Goal: Information Seeking & Learning: Check status

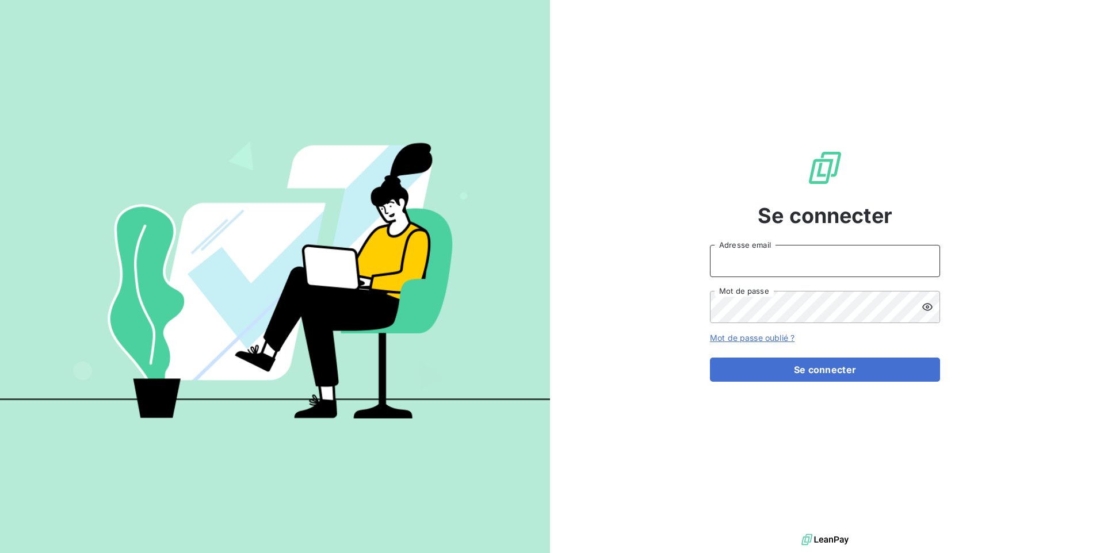
type input "[EMAIL_ADDRESS][PERSON_NAME][DOMAIN_NAME]"
click at [854, 383] on div "Se connecter [EMAIL_ADDRESS][PERSON_NAME][DOMAIN_NAME] Adresse email Mot de pas…" at bounding box center [825, 266] width 230 height 532
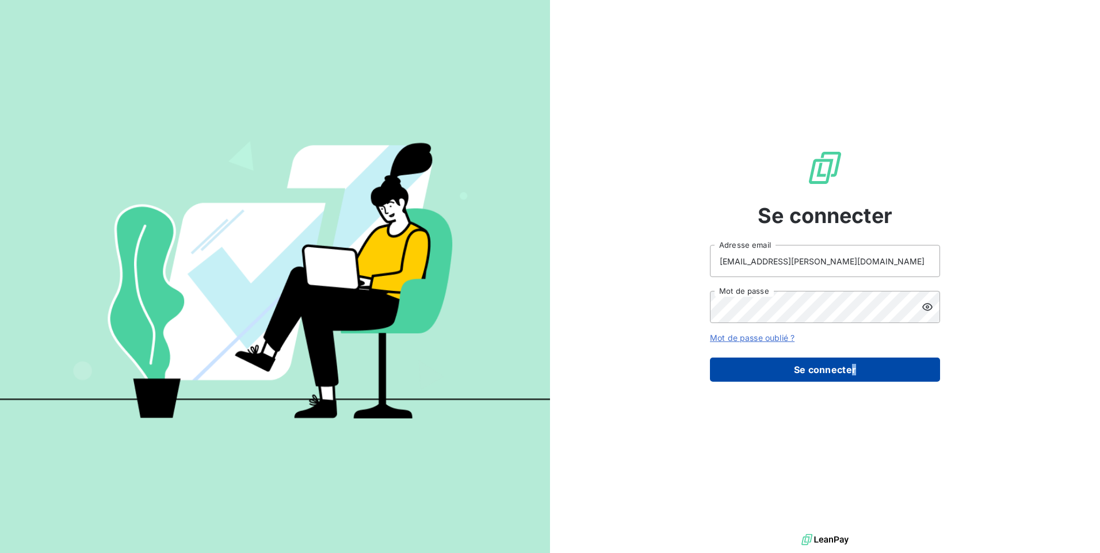
drag, startPoint x: 854, startPoint y: 383, endPoint x: 853, endPoint y: 369, distance: 13.3
click at [853, 369] on button "Se connecter" at bounding box center [825, 370] width 230 height 24
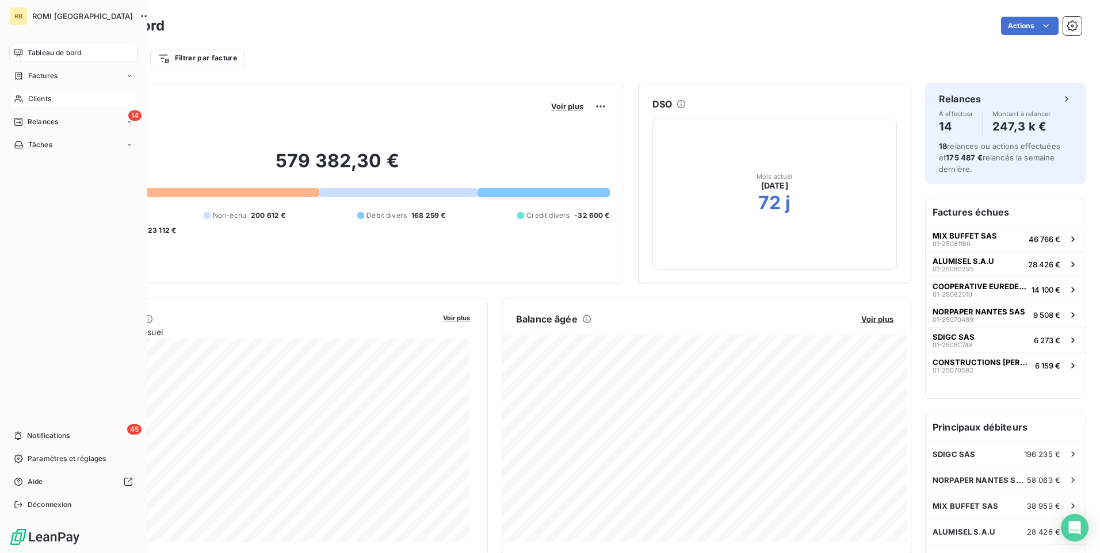
click at [46, 97] on span "Clients" at bounding box center [39, 99] width 23 height 10
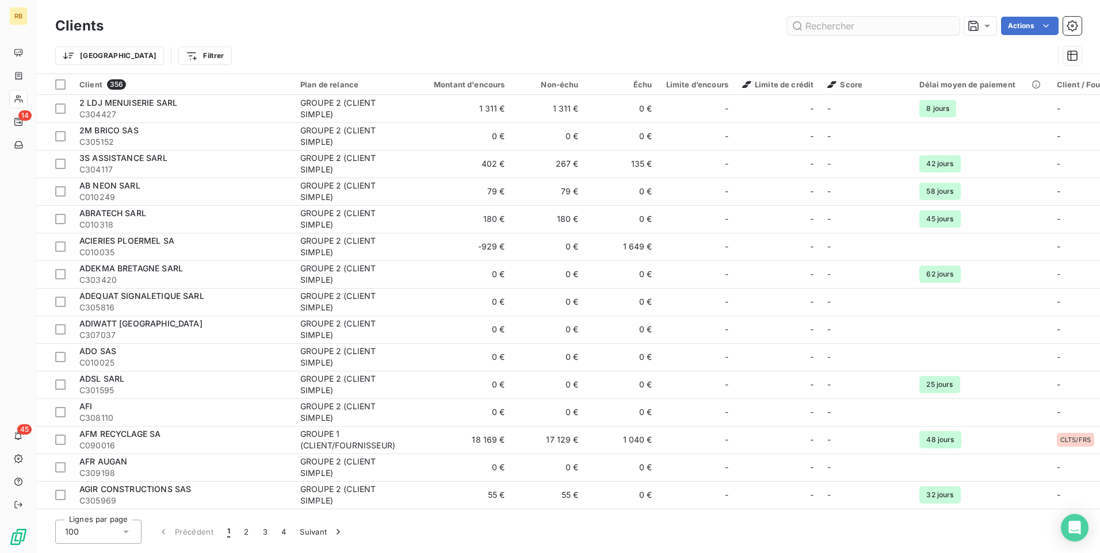
click at [841, 30] on input "text" at bounding box center [873, 26] width 173 height 18
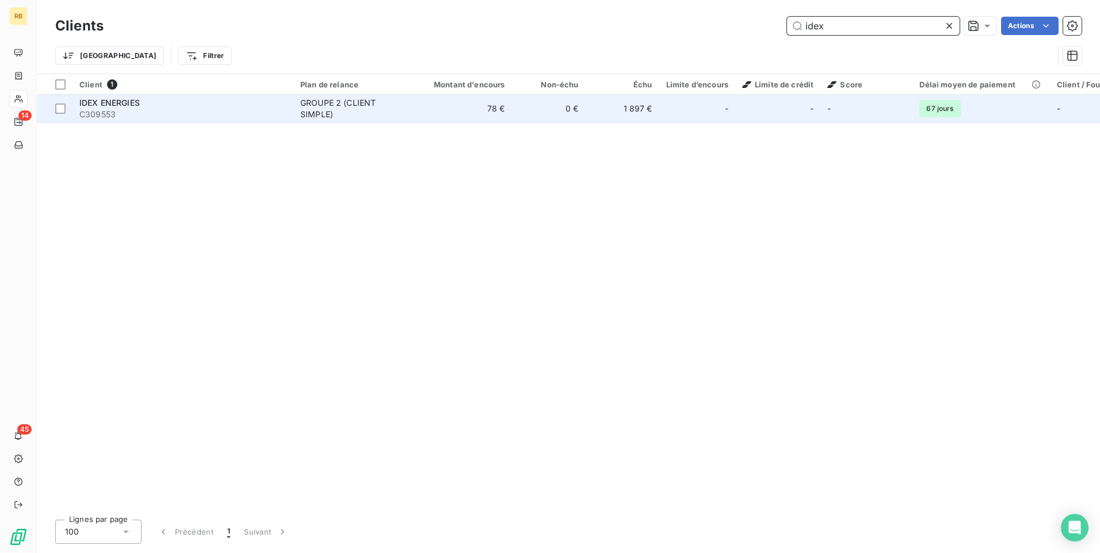
type input "idex"
click at [159, 105] on div "IDEX ENERGIES" at bounding box center [182, 103] width 207 height 12
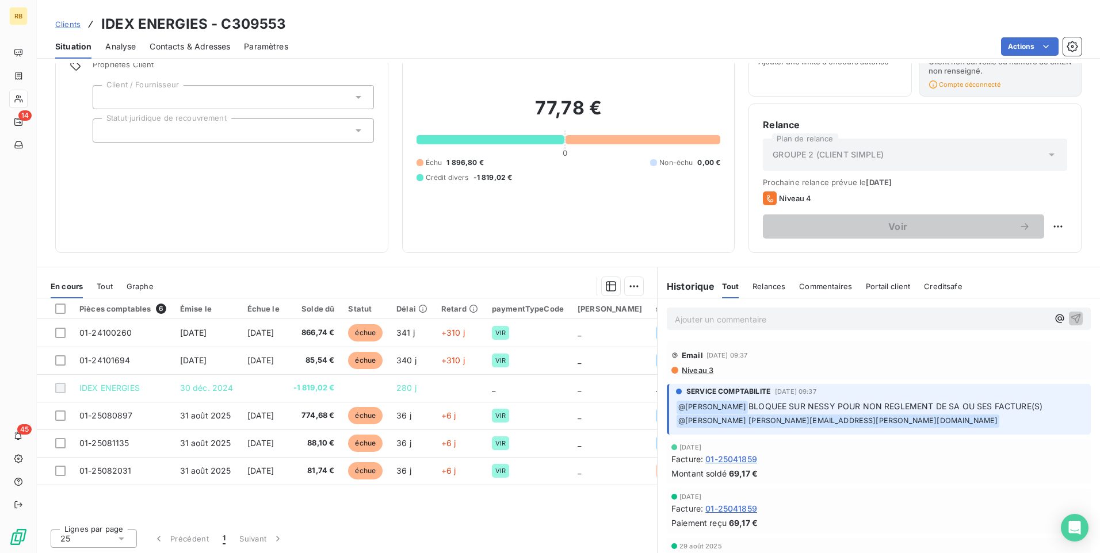
scroll to position [59, 0]
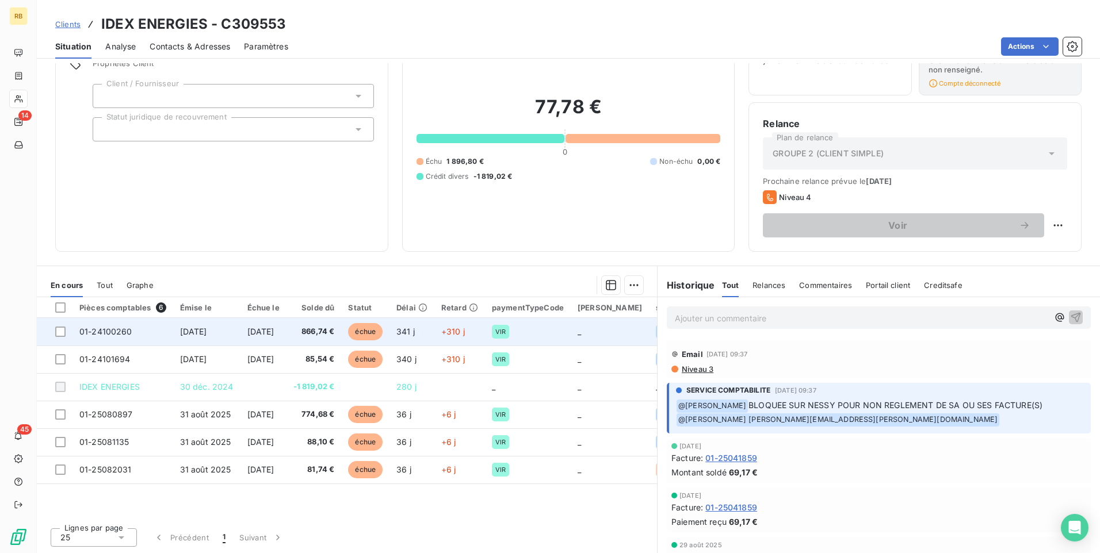
drag, startPoint x: 63, startPoint y: 330, endPoint x: 57, endPoint y: 342, distance: 12.9
click at [62, 331] on div at bounding box center [60, 332] width 10 height 10
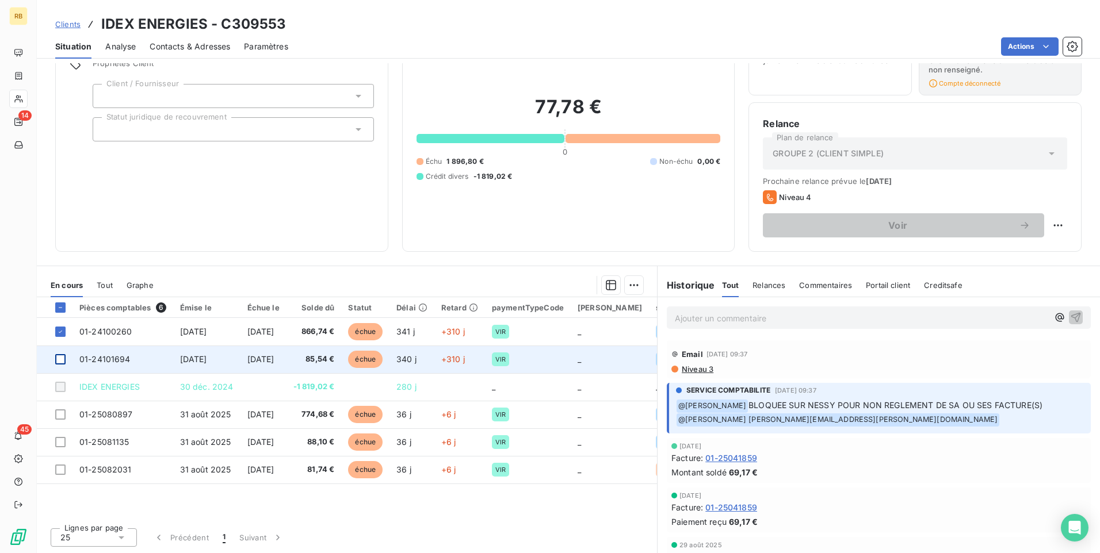
click at [63, 356] on div at bounding box center [60, 359] width 10 height 10
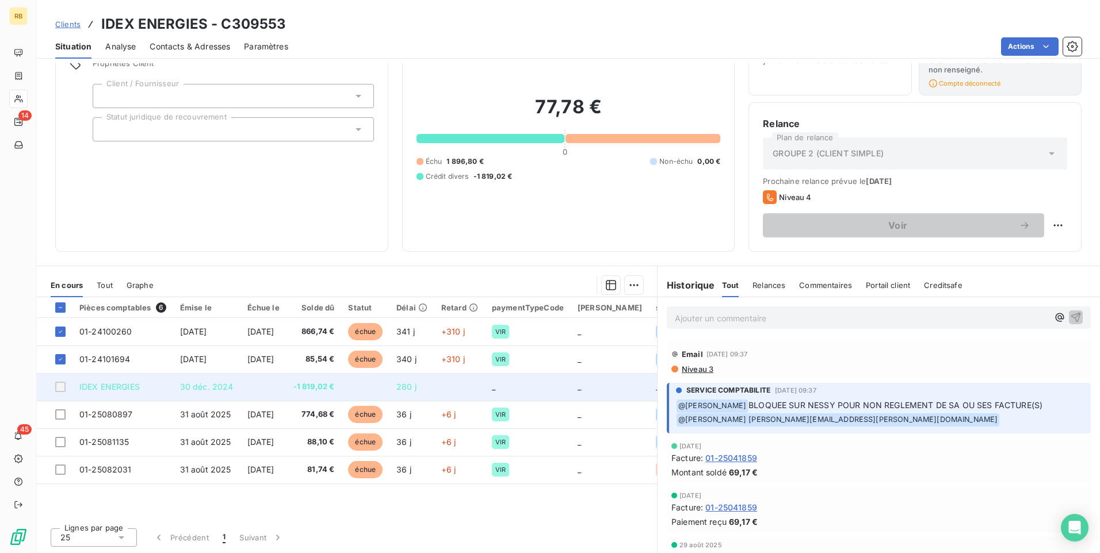
click at [59, 390] on div at bounding box center [60, 387] width 10 height 10
click at [54, 390] on td at bounding box center [55, 387] width 36 height 28
click at [62, 385] on div at bounding box center [60, 387] width 10 height 10
click at [59, 387] on div at bounding box center [60, 387] width 10 height 10
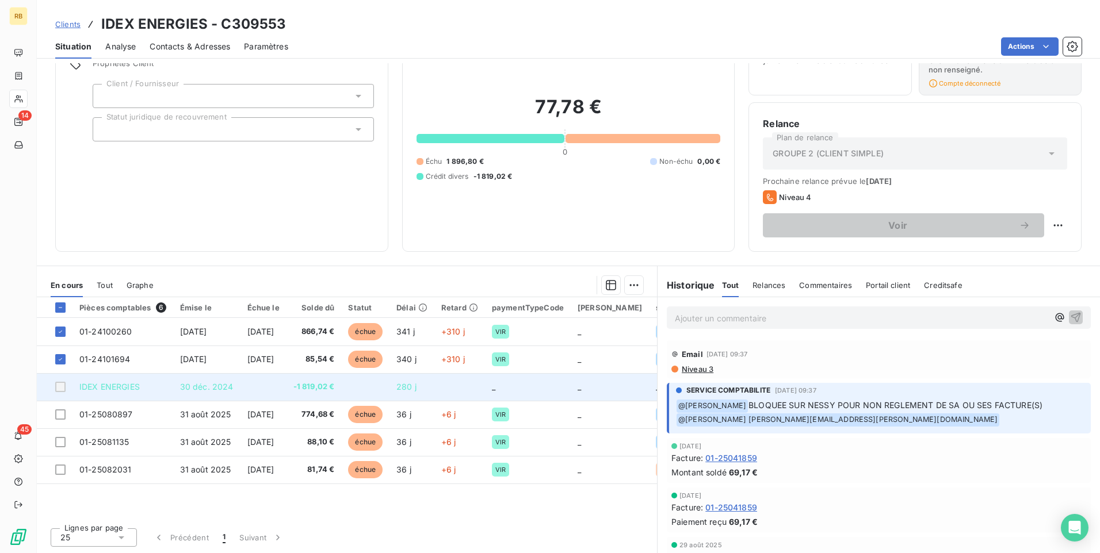
click at [59, 387] on div at bounding box center [60, 387] width 10 height 10
click at [59, 385] on div at bounding box center [60, 387] width 10 height 10
click at [58, 390] on div at bounding box center [60, 387] width 10 height 10
click at [59, 389] on div at bounding box center [60, 387] width 10 height 10
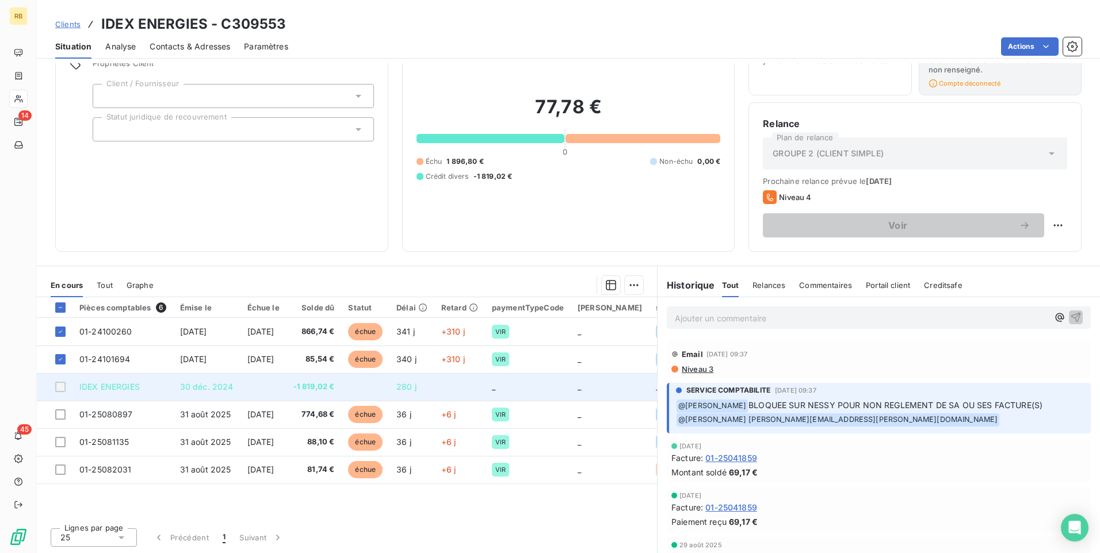
click at [60, 388] on div at bounding box center [60, 387] width 10 height 10
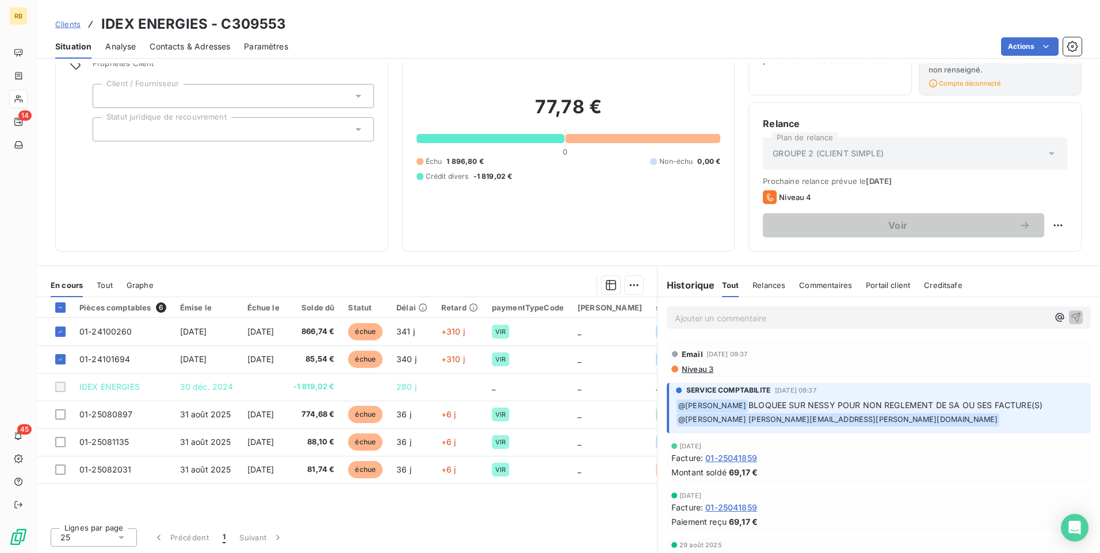
click at [490, 230] on div "77,78 € 0 Échu 1 896,80 € Non-échu 0,00 € Crédit divers -1 819,02 €" at bounding box center [569, 139] width 304 height 198
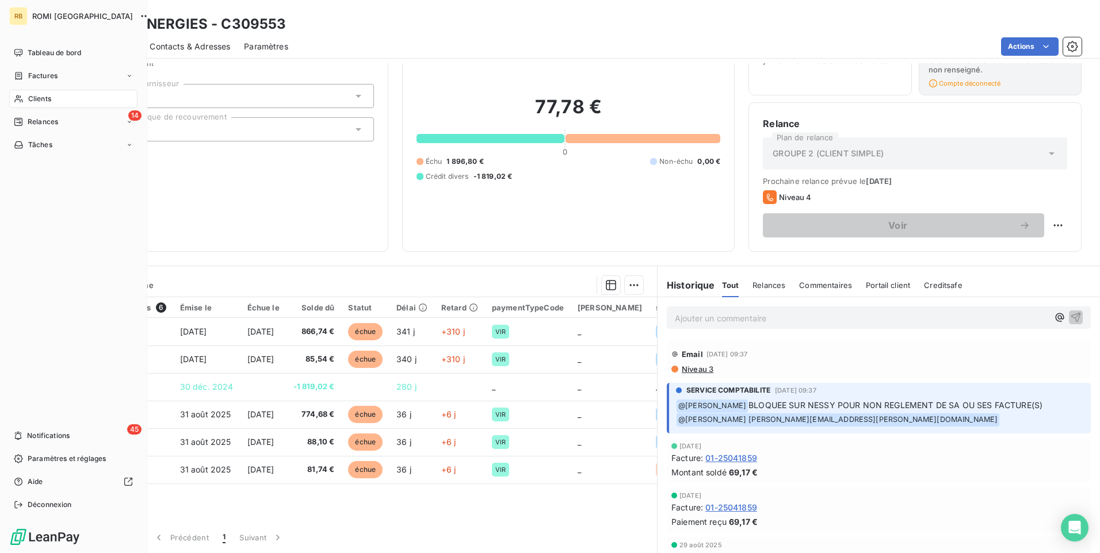
click at [38, 100] on span "Clients" at bounding box center [39, 99] width 23 height 10
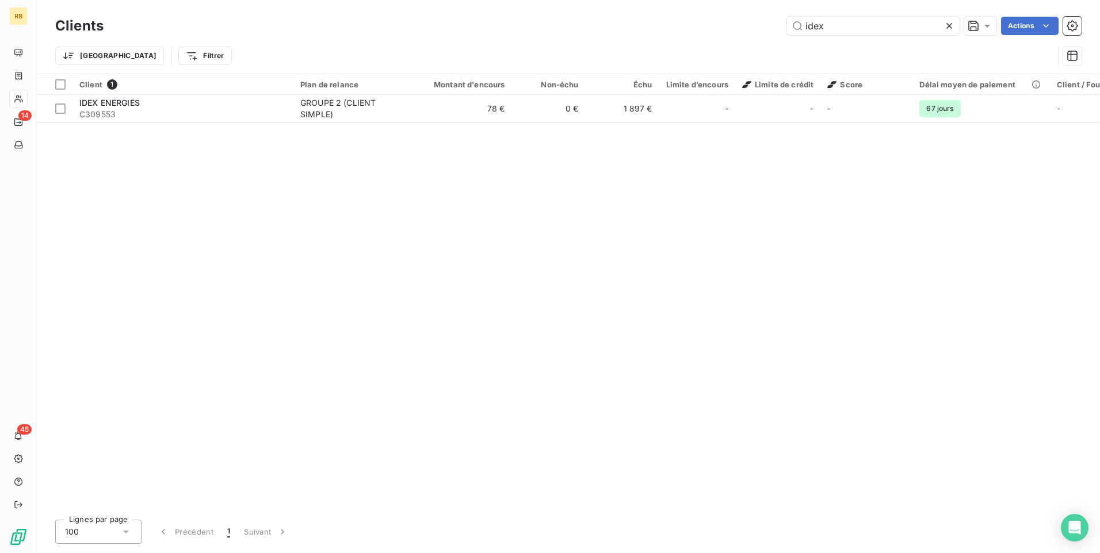
drag, startPoint x: 837, startPoint y: 22, endPoint x: 774, endPoint y: 23, distance: 62.7
click at [774, 23] on div "idex Actions" at bounding box center [599, 26] width 964 height 18
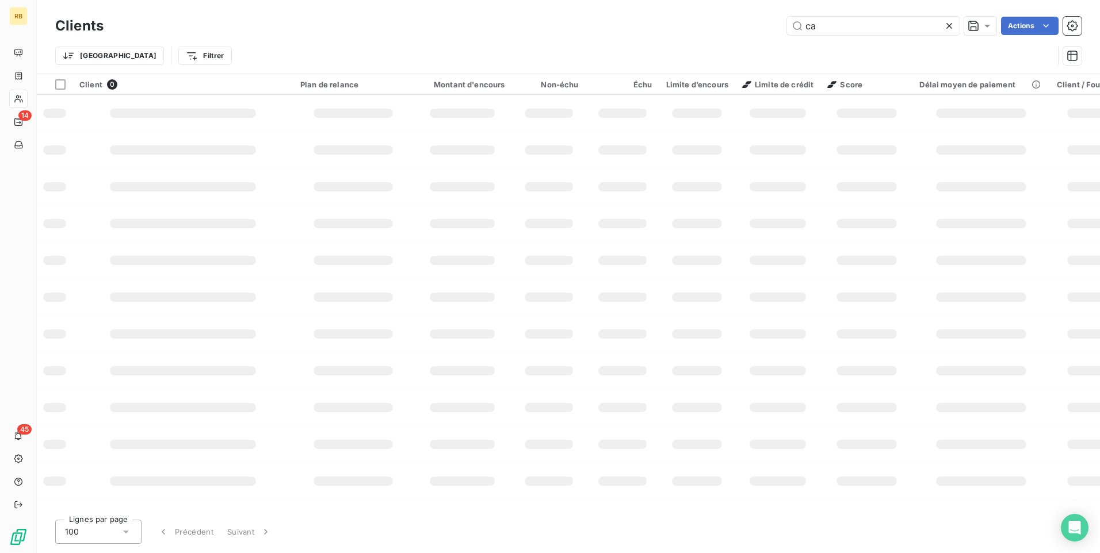
type input "c"
type input "p"
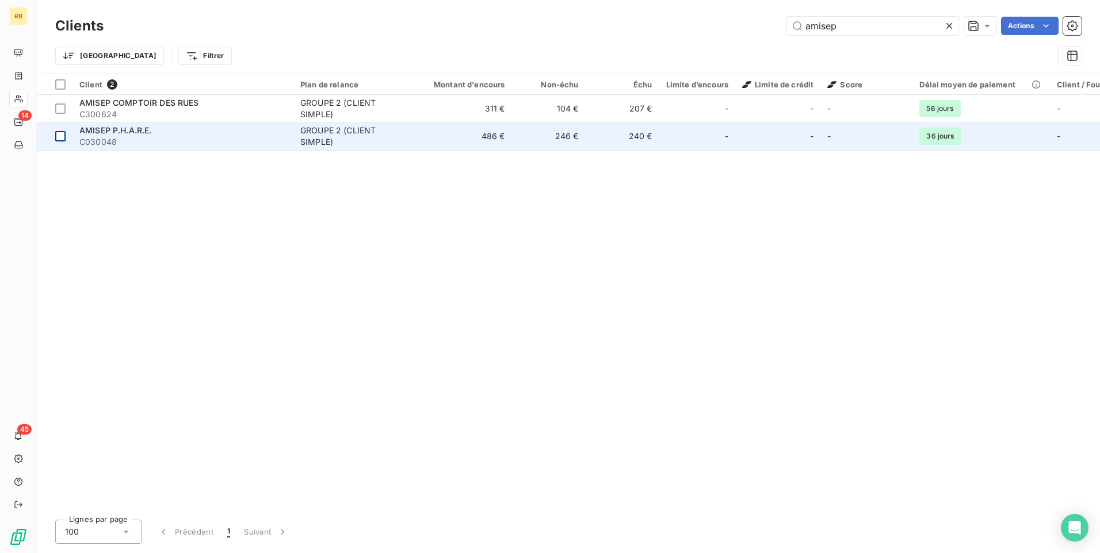
type input "amisep"
click at [58, 138] on div at bounding box center [60, 136] width 10 height 10
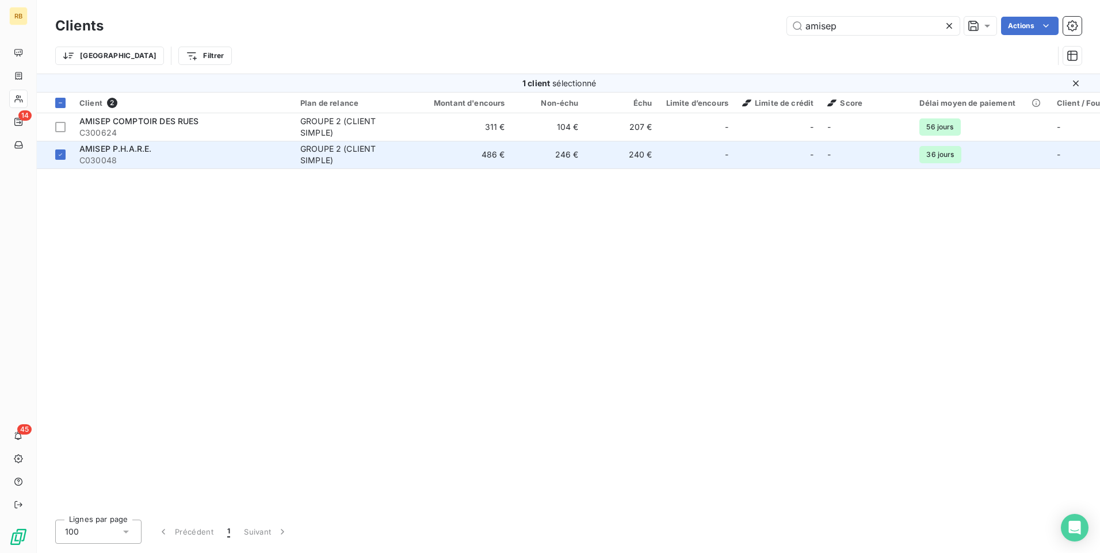
click at [98, 156] on span "C030048" at bounding box center [182, 161] width 207 height 12
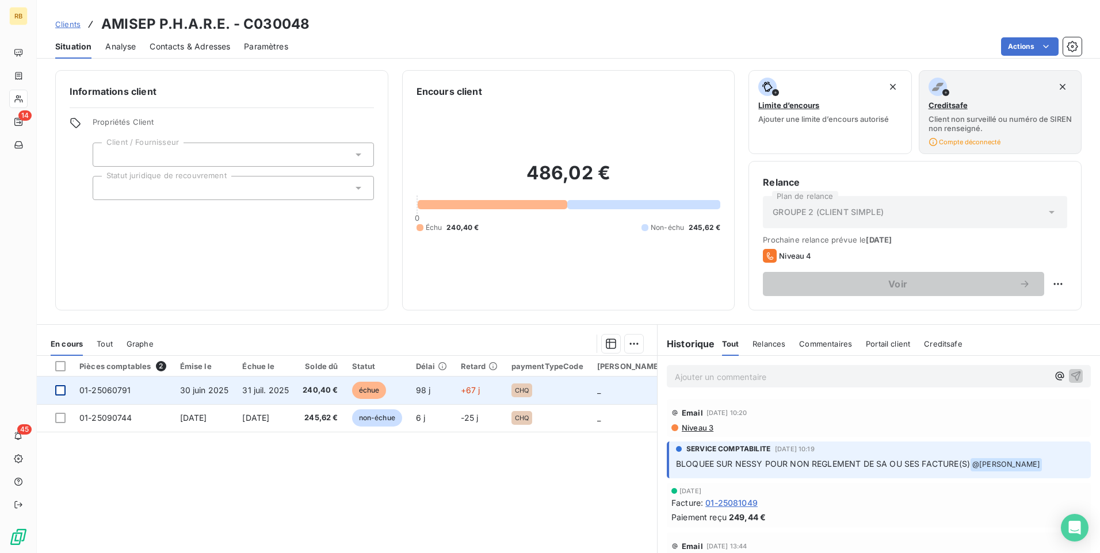
click at [62, 388] on div at bounding box center [60, 390] width 10 height 10
click at [194, 394] on span "30 juin 2025" at bounding box center [204, 390] width 49 height 10
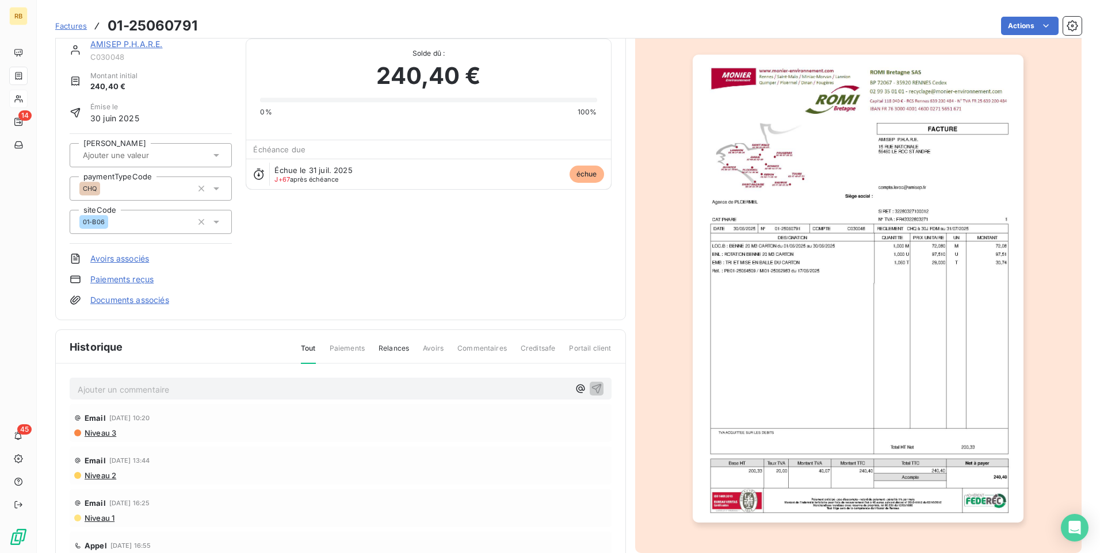
scroll to position [1, 0]
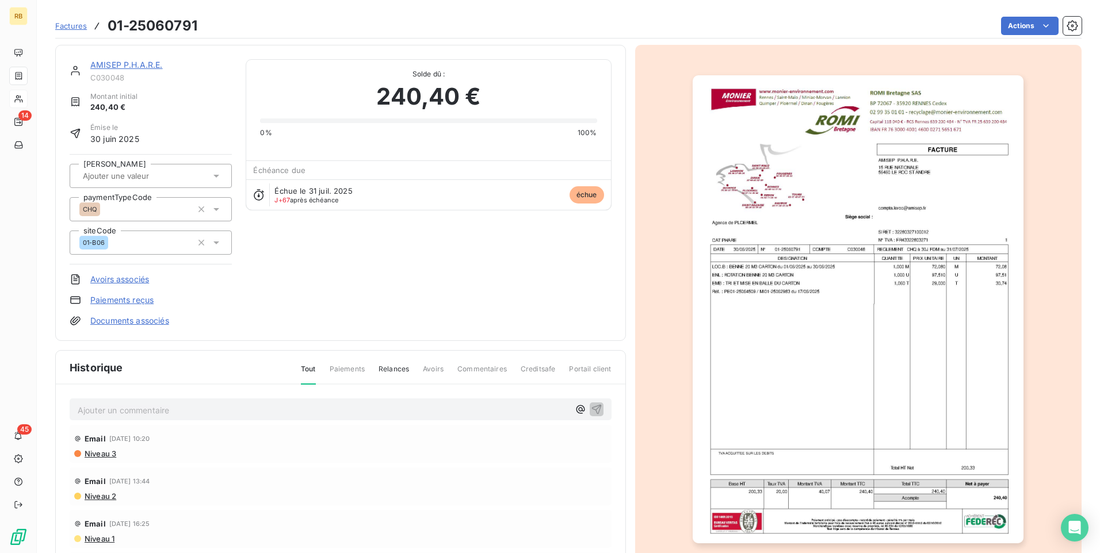
click at [941, 411] on img "button" at bounding box center [858, 309] width 331 height 468
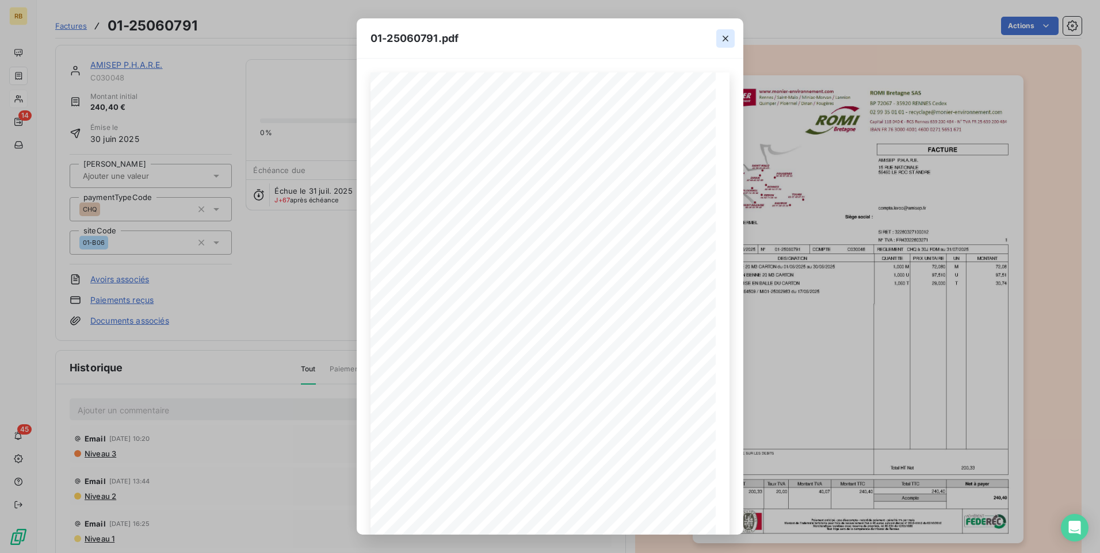
click at [723, 39] on icon "button" at bounding box center [726, 39] width 12 height 12
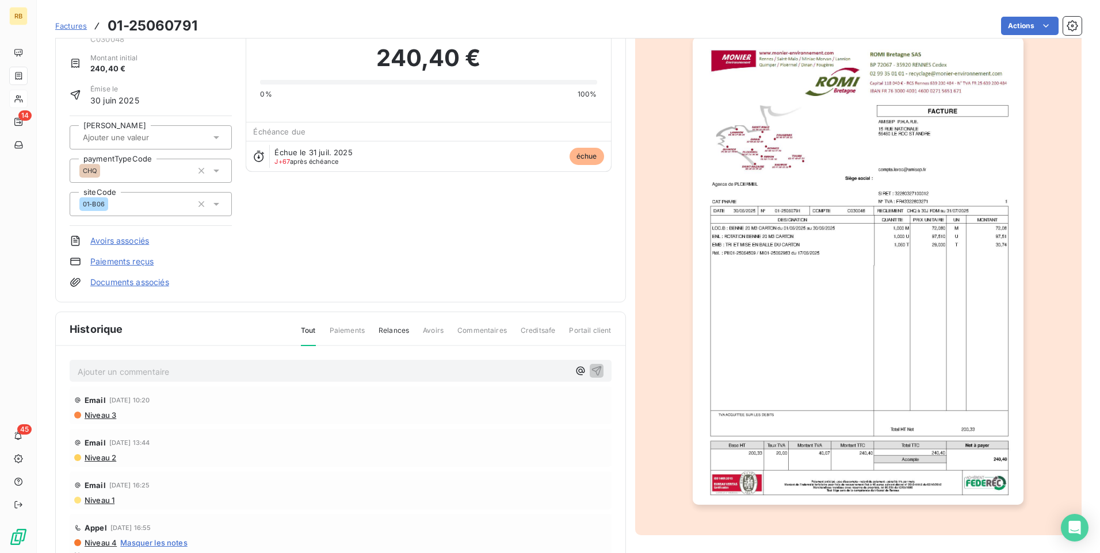
scroll to position [0, 0]
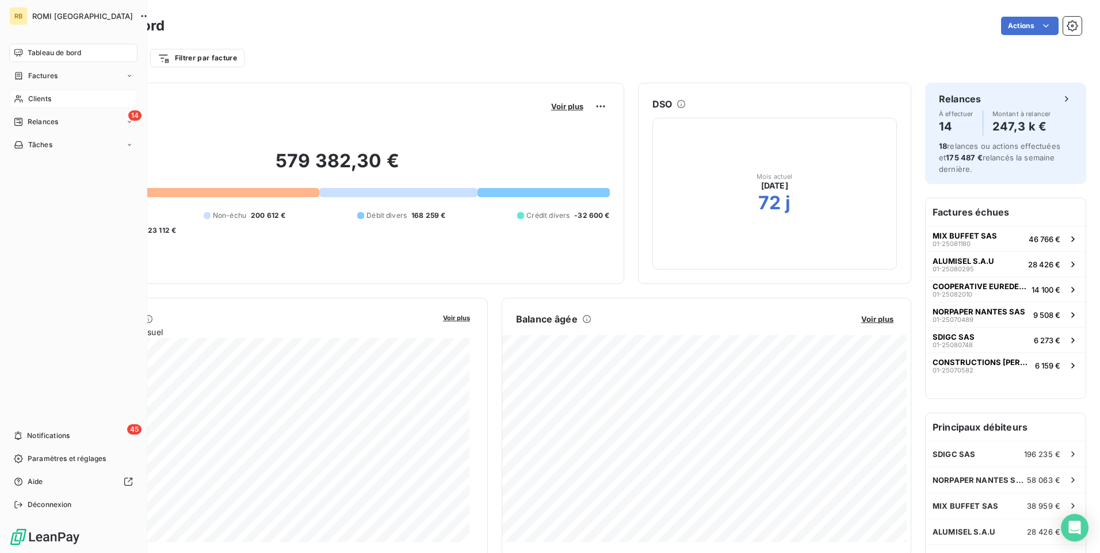
click at [40, 99] on span "Clients" at bounding box center [39, 99] width 23 height 10
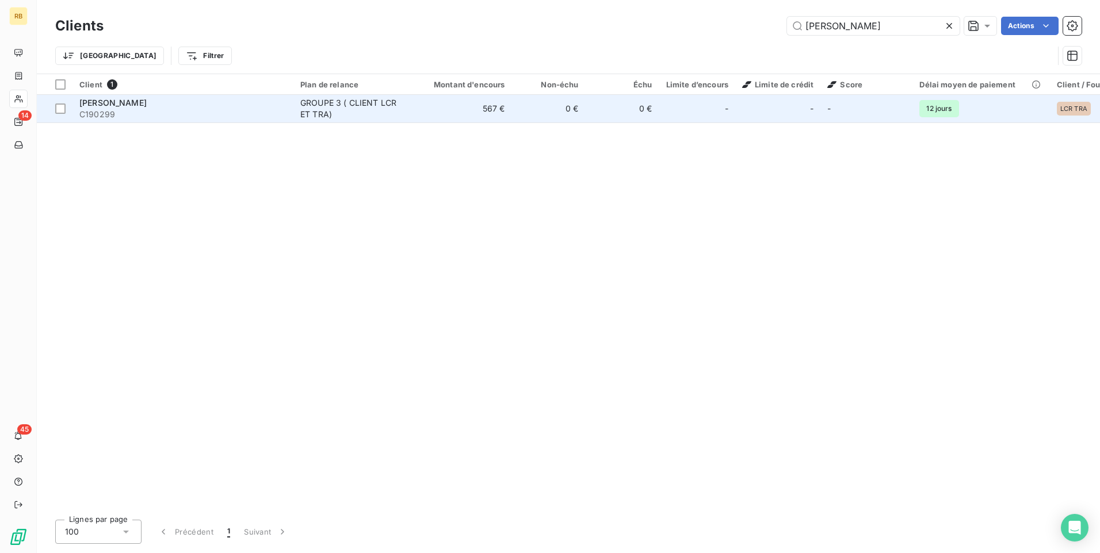
type input "stevan"
click at [190, 110] on span "C190299" at bounding box center [182, 115] width 207 height 12
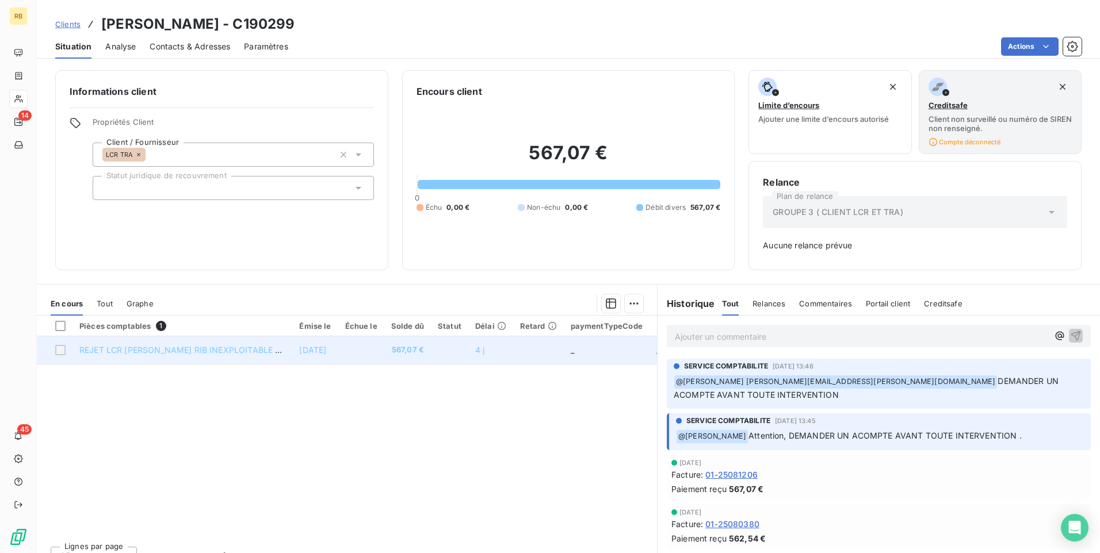
click at [197, 353] on span "REJET LCR STEVANT ANDRE RIB INEXPLOITABLE 01-25081206" at bounding box center [203, 350] width 248 height 10
click at [58, 349] on div at bounding box center [60, 350] width 10 height 10
click at [62, 349] on div at bounding box center [60, 350] width 10 height 10
click at [240, 352] on span "REJET LCR STEVANT ANDRE RIB INEXPLOITABLE 01-25081206" at bounding box center [203, 350] width 248 height 10
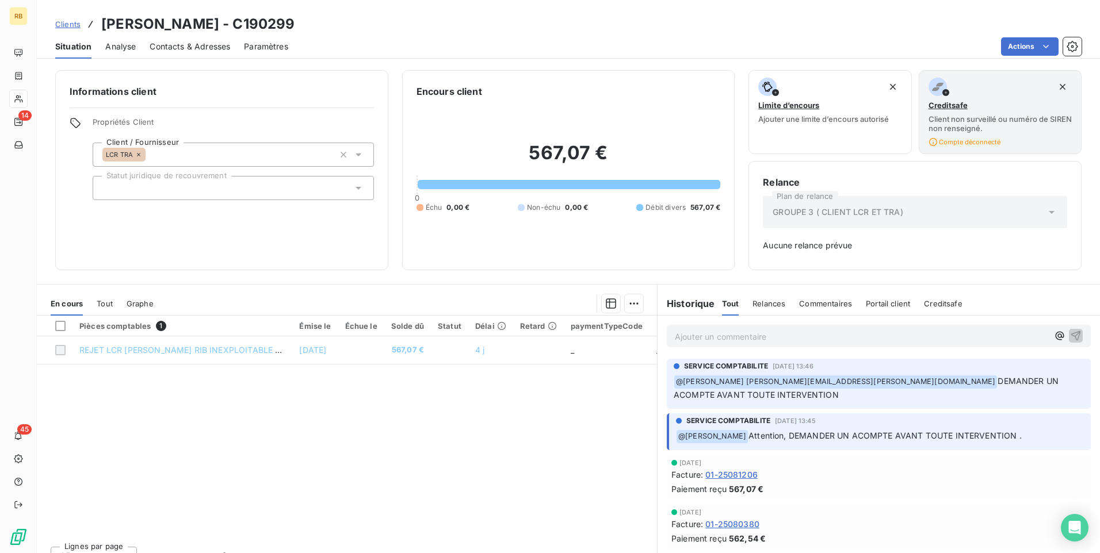
click at [736, 476] on span "01-25081206" at bounding box center [731, 475] width 52 height 12
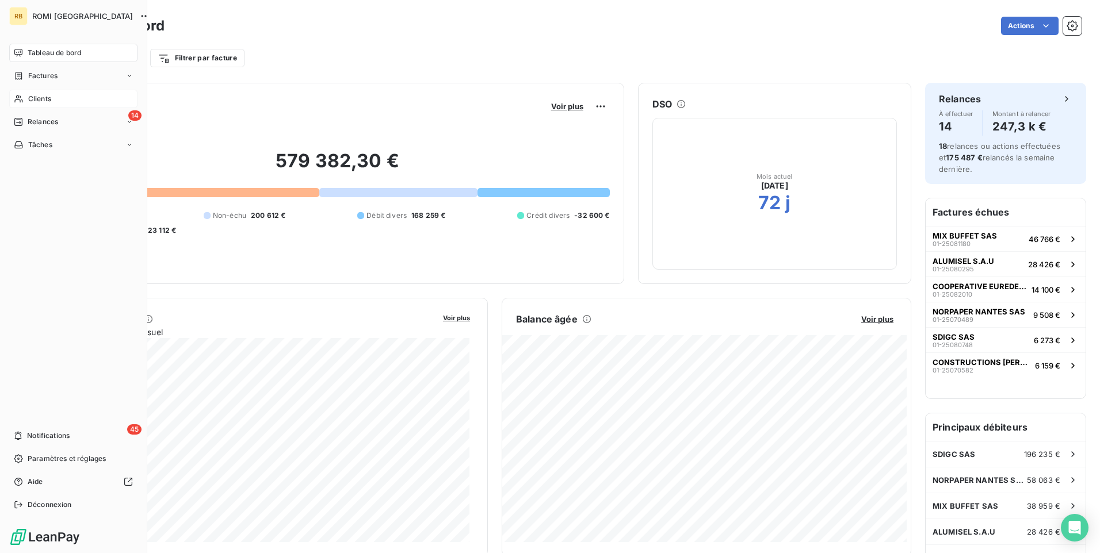
click at [45, 103] on span "Clients" at bounding box center [39, 99] width 23 height 10
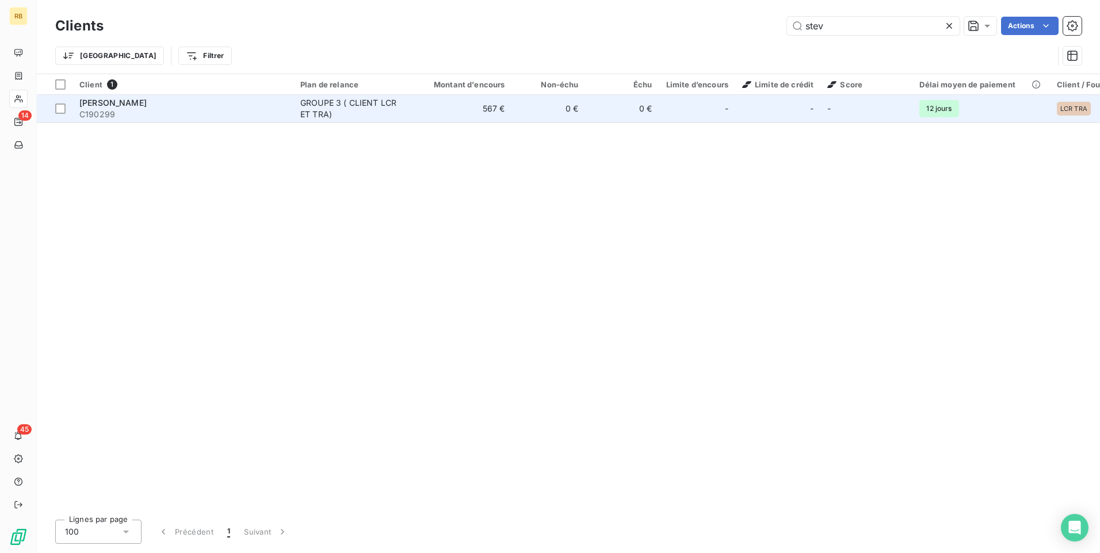
type input "stev"
click at [425, 105] on td "567 €" at bounding box center [462, 109] width 99 height 28
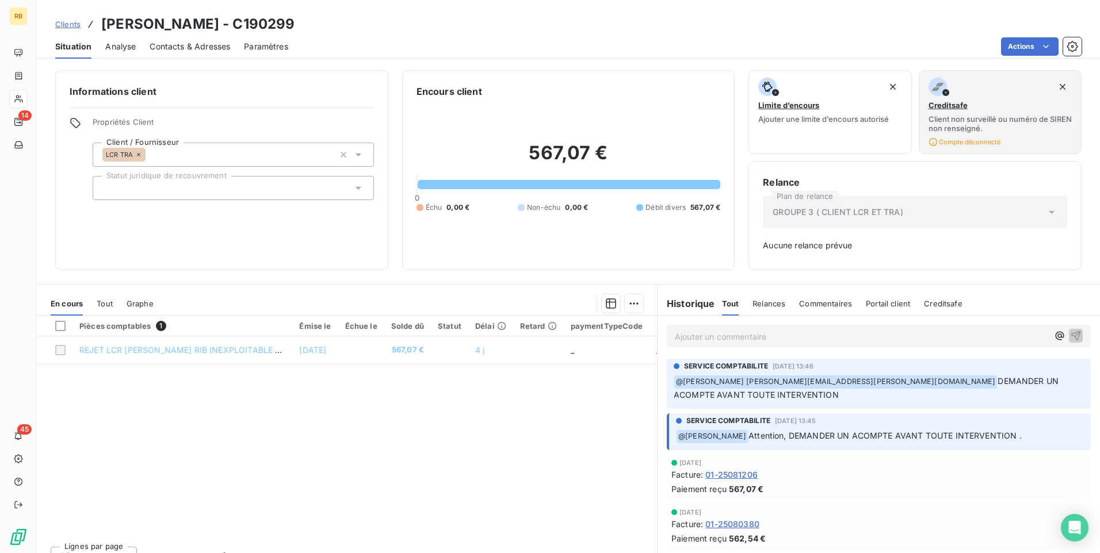
scroll to position [18, 0]
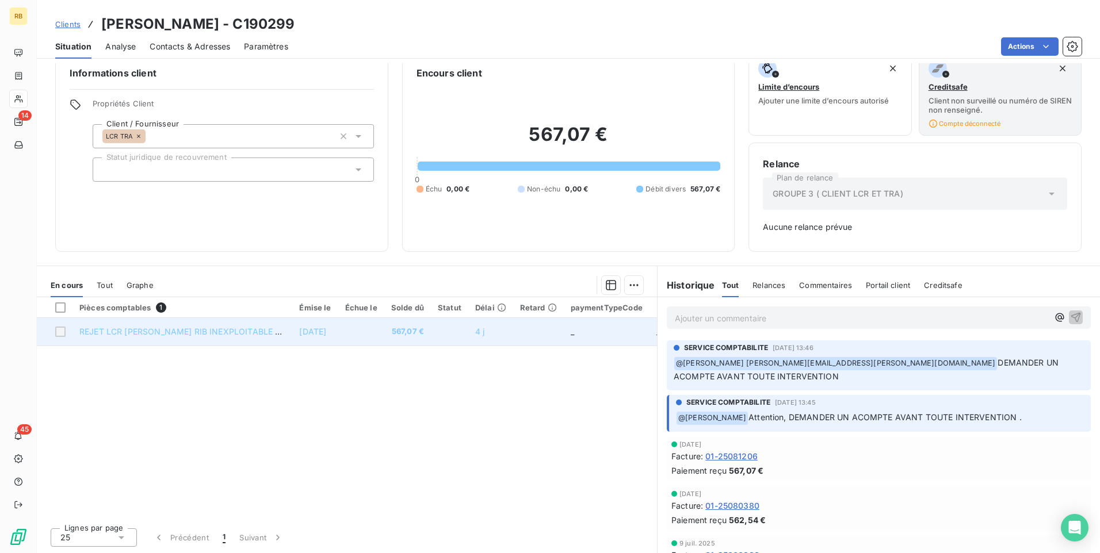
click at [59, 331] on div at bounding box center [60, 332] width 10 height 10
click at [60, 331] on div at bounding box center [60, 332] width 10 height 10
click at [384, 335] on td at bounding box center [361, 332] width 46 height 28
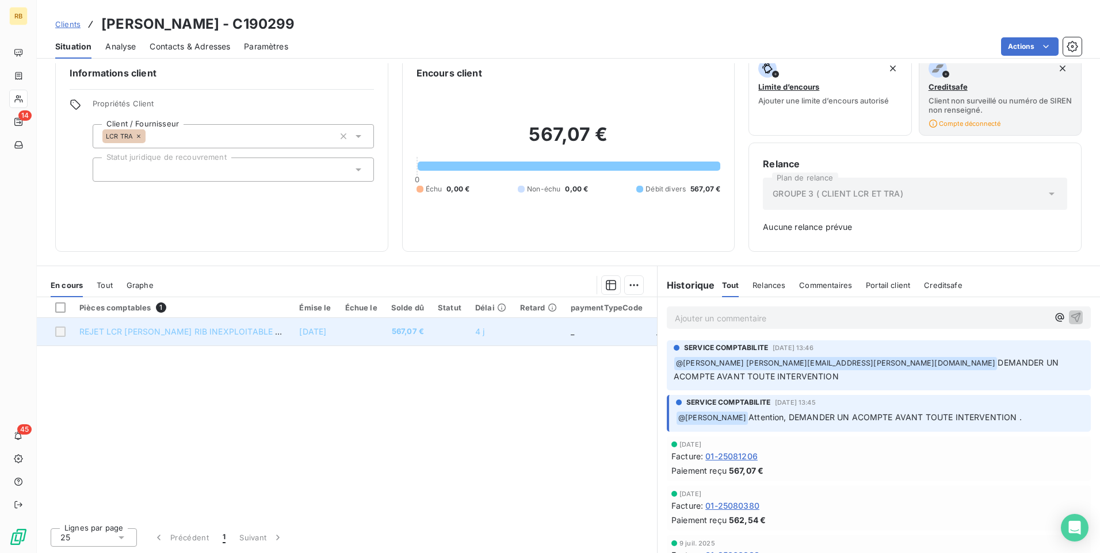
click at [384, 335] on td at bounding box center [361, 332] width 46 height 28
click at [447, 335] on td at bounding box center [449, 332] width 37 height 28
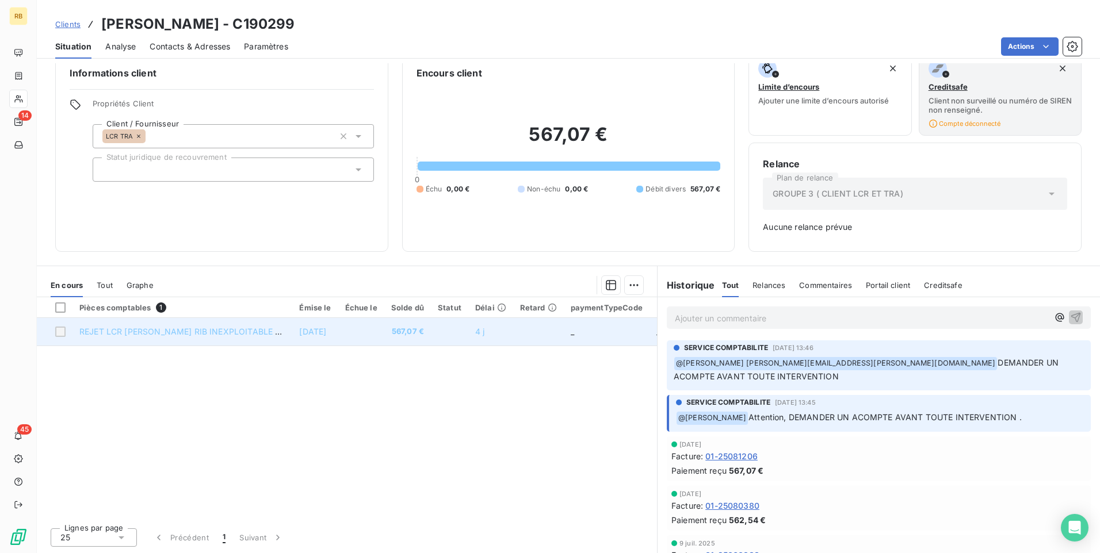
click at [447, 334] on td at bounding box center [449, 332] width 37 height 28
click at [578, 333] on td "_" at bounding box center [607, 332] width 86 height 28
click at [525, 326] on td at bounding box center [538, 332] width 51 height 28
drag, startPoint x: 521, startPoint y: 326, endPoint x: 420, endPoint y: 340, distance: 102.2
click at [521, 326] on tr "REJET LCR STEVANT ANDRE RIB INEXPLOITABLE 01-25081206 2 oct. 2025 567,07 € 4 j …" at bounding box center [406, 332] width 739 height 28
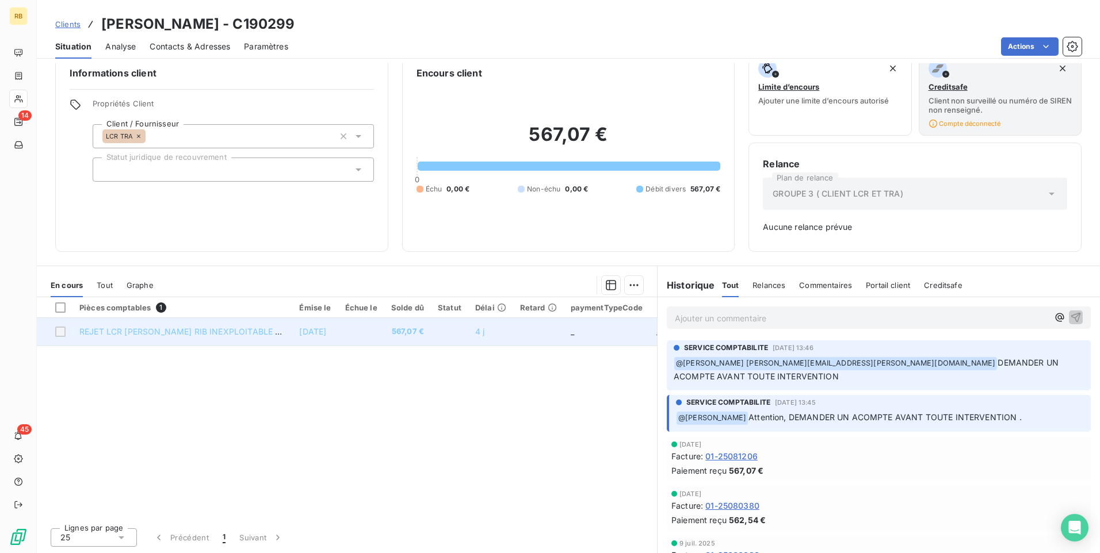
click at [69, 336] on td at bounding box center [55, 332] width 36 height 28
click at [64, 326] on td at bounding box center [55, 332] width 36 height 28
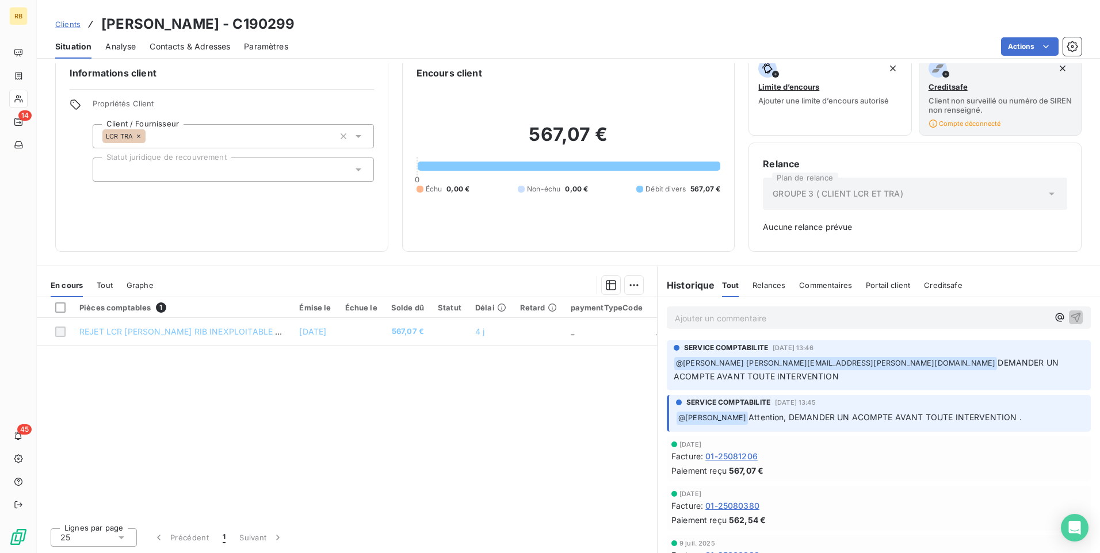
click at [59, 302] on th at bounding box center [55, 307] width 36 height 21
click at [59, 310] on div at bounding box center [60, 308] width 10 height 10
click at [64, 307] on div at bounding box center [60, 308] width 10 height 10
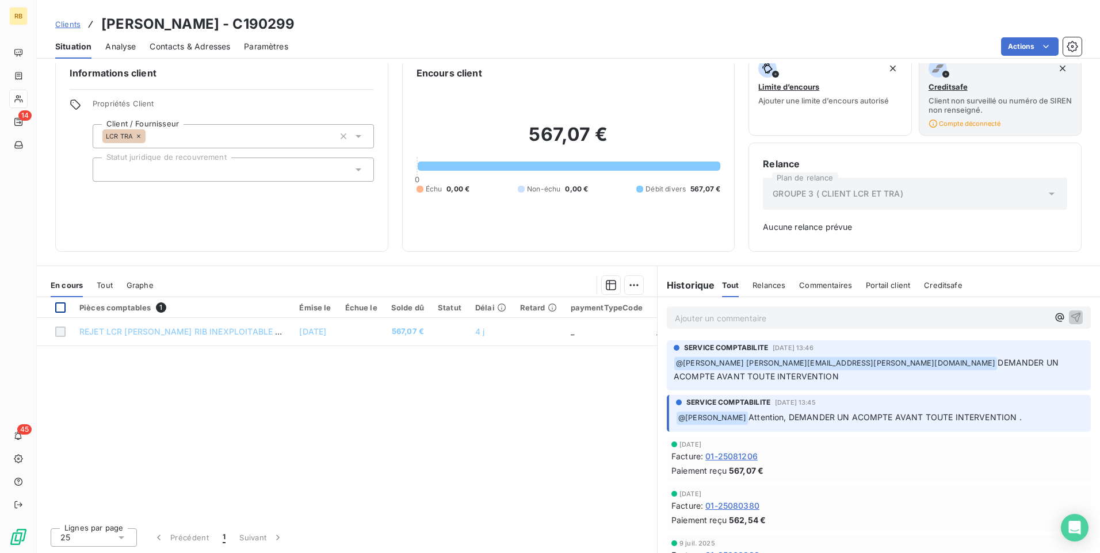
click at [60, 307] on div at bounding box center [60, 308] width 10 height 10
click at [97, 303] on div "Pièces comptables 1" at bounding box center [182, 308] width 206 height 10
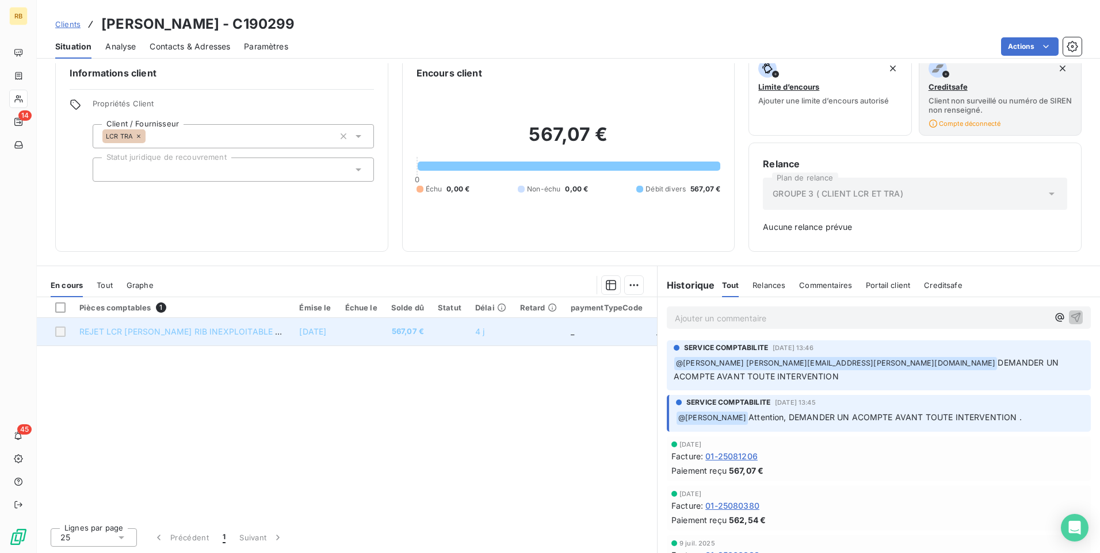
click at [136, 336] on span "REJET LCR STEVANT ANDRE RIB INEXPLOITABLE 01-25081206" at bounding box center [203, 332] width 248 height 10
click at [136, 335] on span "REJET LCR STEVANT ANDRE RIB INEXPLOITABLE 01-25081206" at bounding box center [203, 332] width 248 height 10
drag, startPoint x: 136, startPoint y: 335, endPoint x: 311, endPoint y: 330, distance: 175.6
click at [311, 330] on span "[DATE]" at bounding box center [312, 332] width 27 height 10
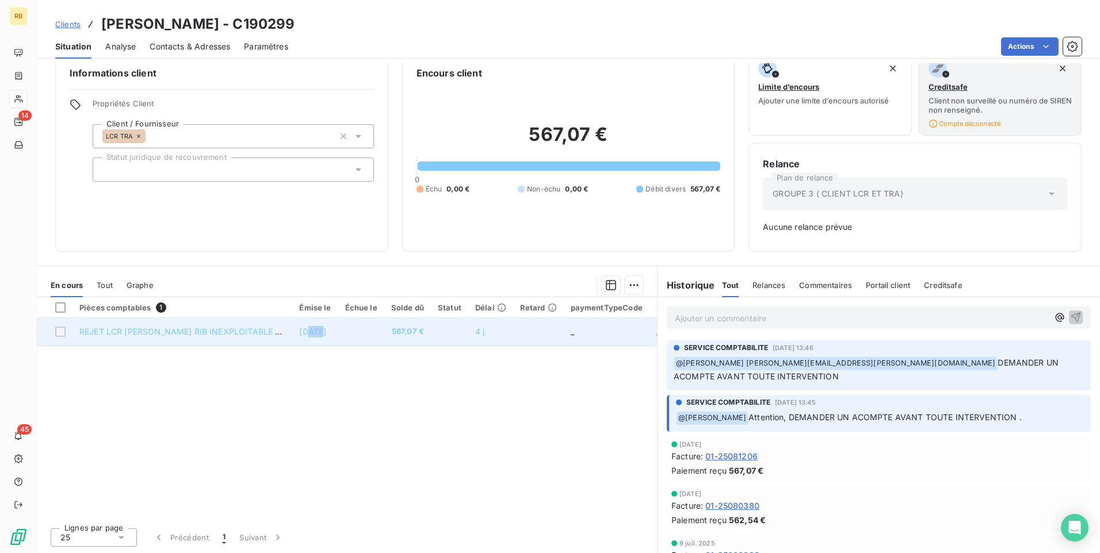
click at [313, 330] on span "[DATE]" at bounding box center [312, 332] width 27 height 10
drag, startPoint x: 313, startPoint y: 330, endPoint x: 330, endPoint y: 329, distance: 16.7
click at [313, 330] on span "[DATE]" at bounding box center [312, 332] width 27 height 10
drag, startPoint x: 383, startPoint y: 329, endPoint x: 395, endPoint y: 329, distance: 12.1
click at [384, 329] on td at bounding box center [361, 332] width 46 height 28
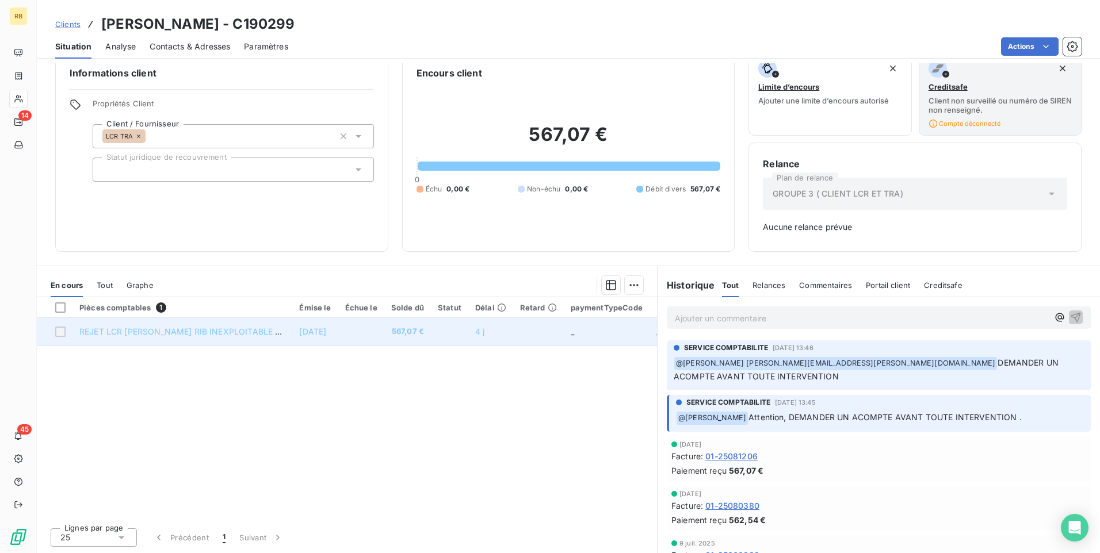
click at [411, 333] on span "567,07 €" at bounding box center [407, 332] width 33 height 12
click at [59, 333] on div at bounding box center [60, 332] width 10 height 10
click at [109, 327] on span "REJET LCR STEVANT ANDRE RIB INEXPLOITABLE 01-25081206" at bounding box center [203, 332] width 248 height 10
click at [273, 337] on td "REJET LCR STEVANT ANDRE RIB INEXPLOITABLE 01-25081206" at bounding box center [182, 332] width 220 height 28
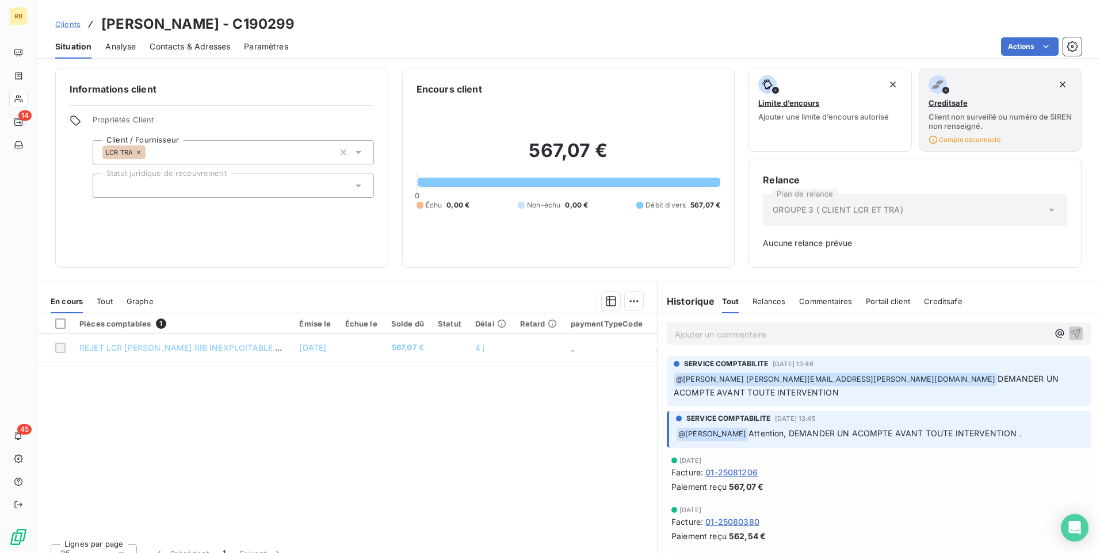
scroll to position [0, 0]
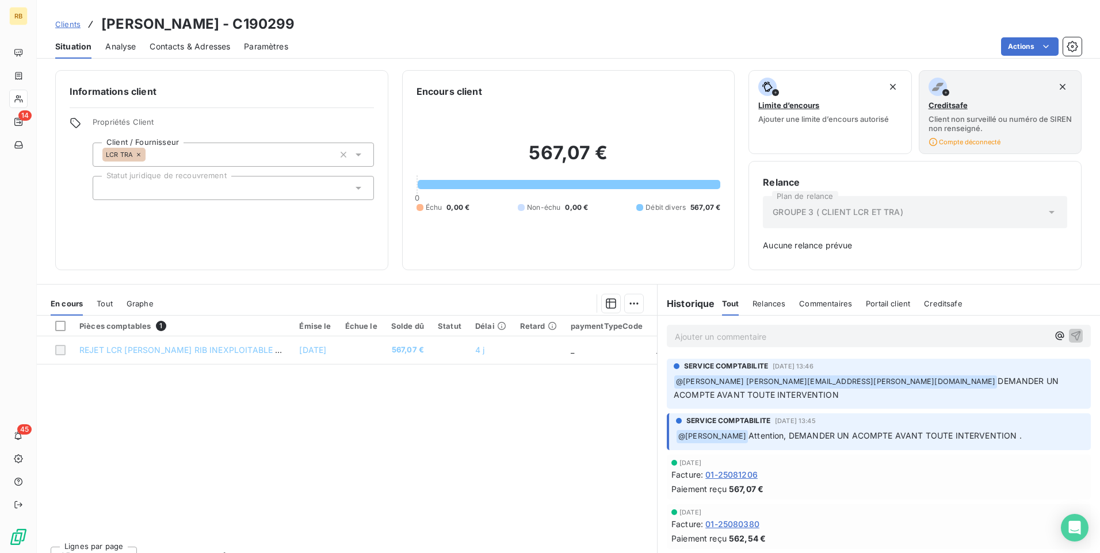
click at [729, 474] on span "01-25081206" at bounding box center [731, 475] width 52 height 12
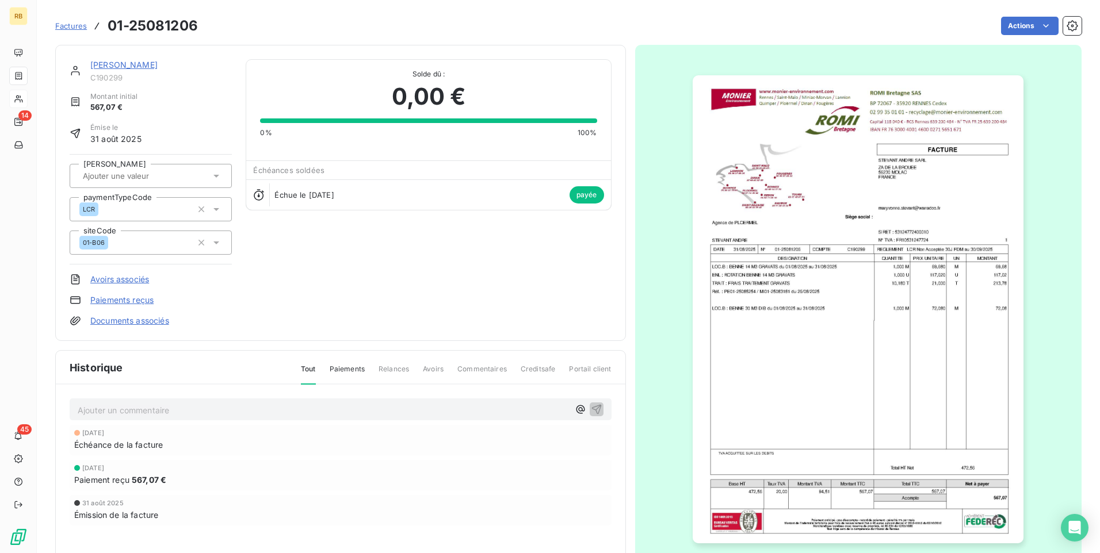
click at [782, 390] on img "button" at bounding box center [858, 309] width 331 height 468
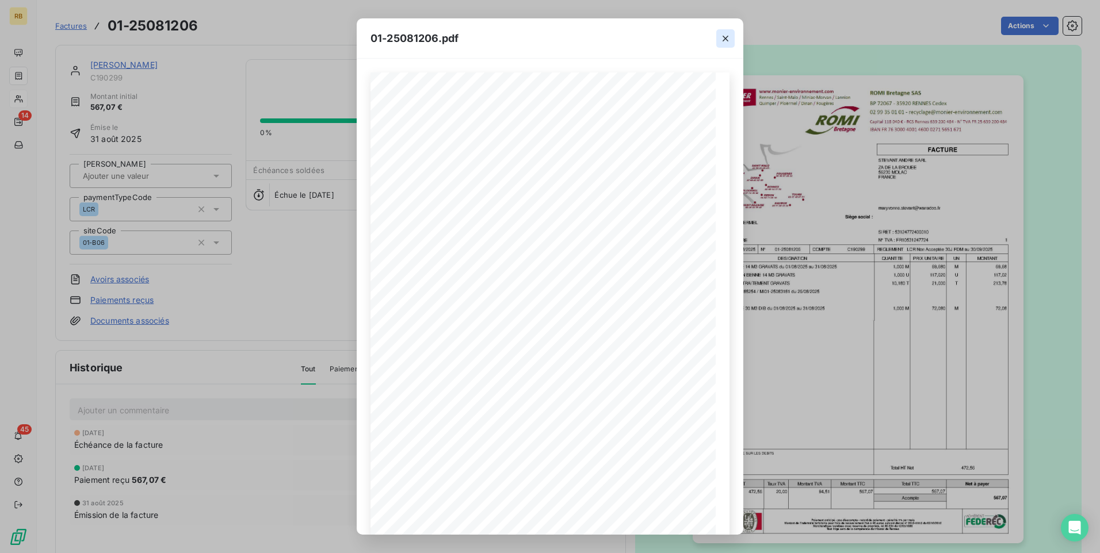
click at [724, 41] on icon "button" at bounding box center [726, 39] width 12 height 12
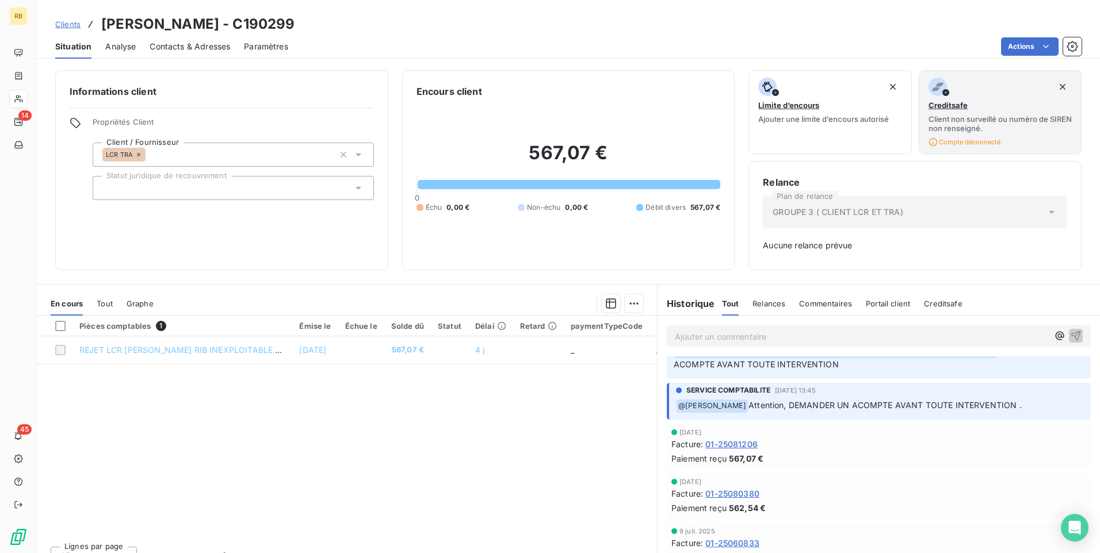
scroll to position [58, 0]
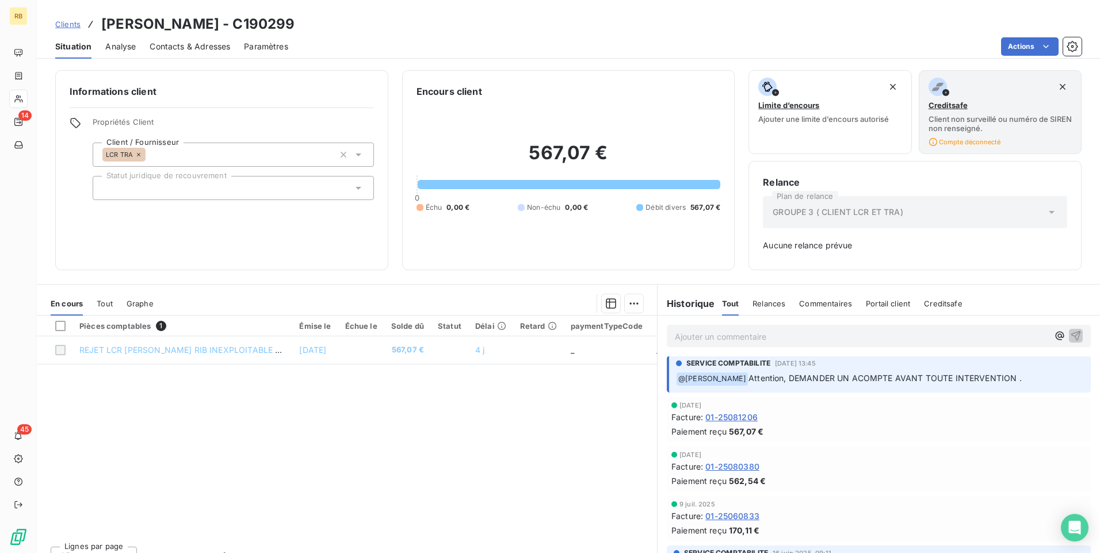
click at [727, 467] on span "01-25080380" at bounding box center [732, 467] width 54 height 12
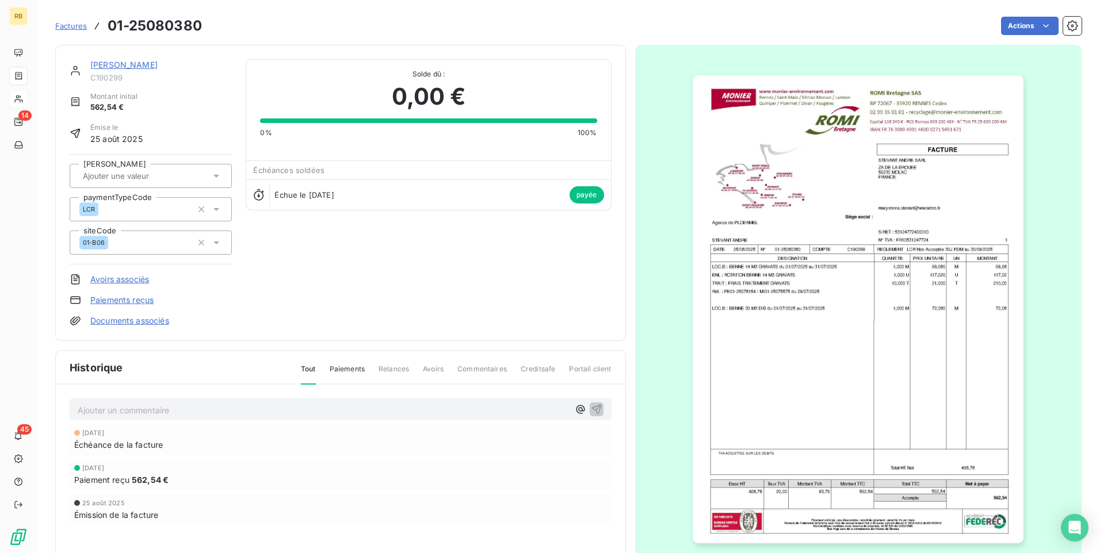
click at [834, 296] on img "button" at bounding box center [858, 309] width 331 height 468
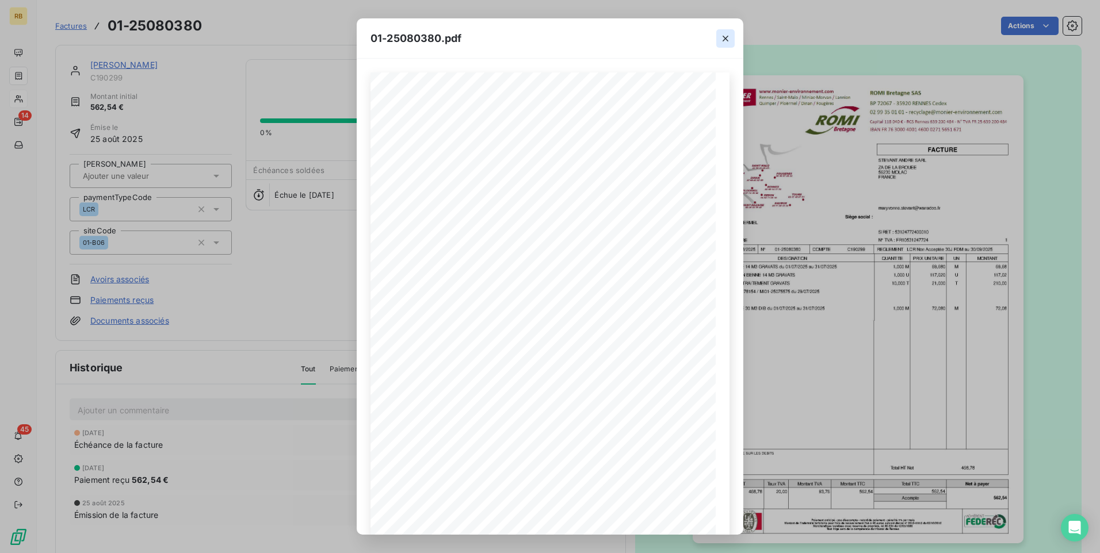
click at [729, 36] on icon "button" at bounding box center [726, 39] width 12 height 12
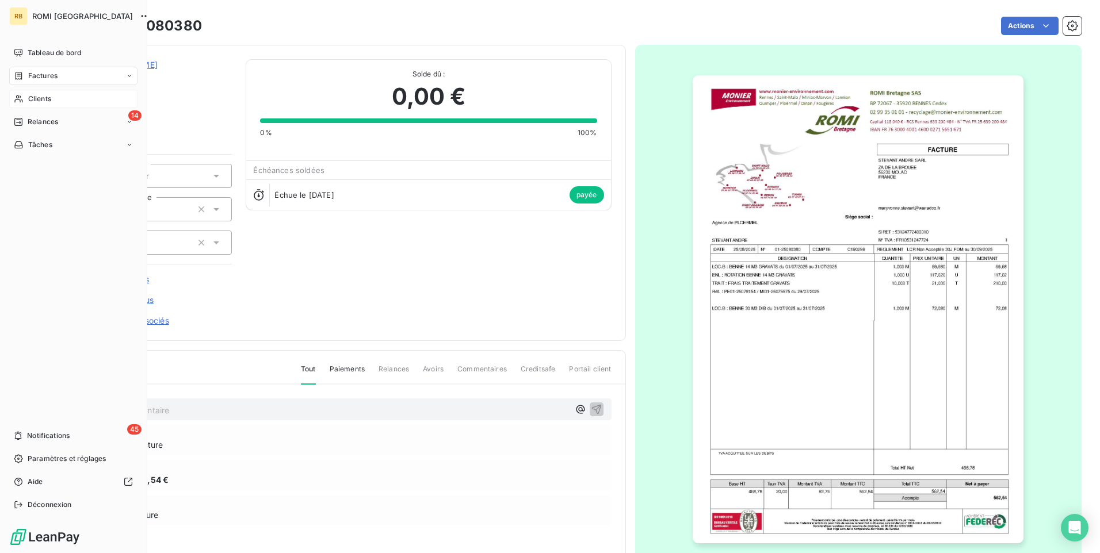
click at [28, 96] on span "Clients" at bounding box center [39, 99] width 23 height 10
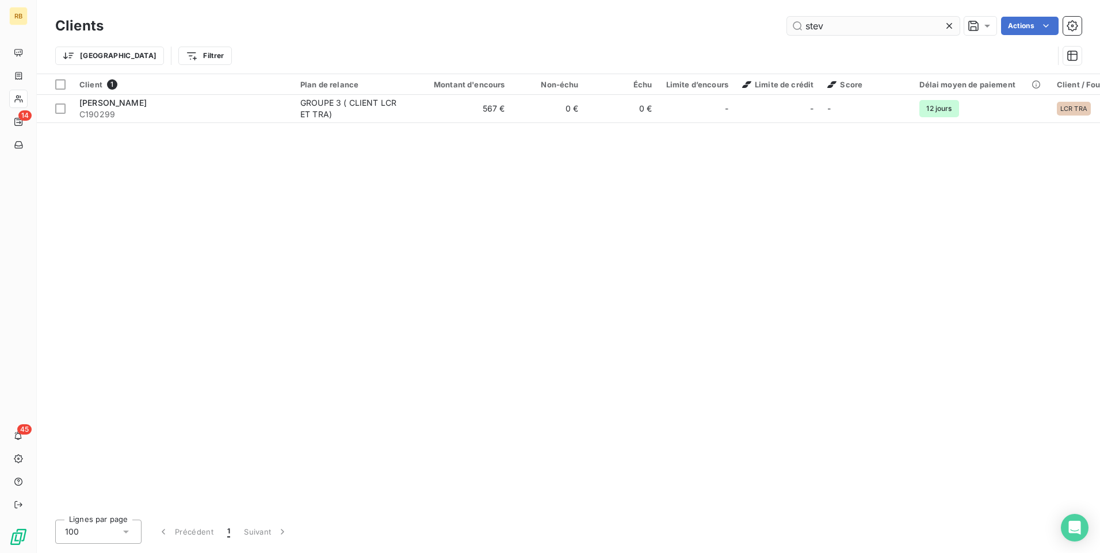
drag, startPoint x: 850, startPoint y: 22, endPoint x: 789, endPoint y: 24, distance: 60.5
click at [789, 24] on input "stev" at bounding box center [873, 26] width 173 height 18
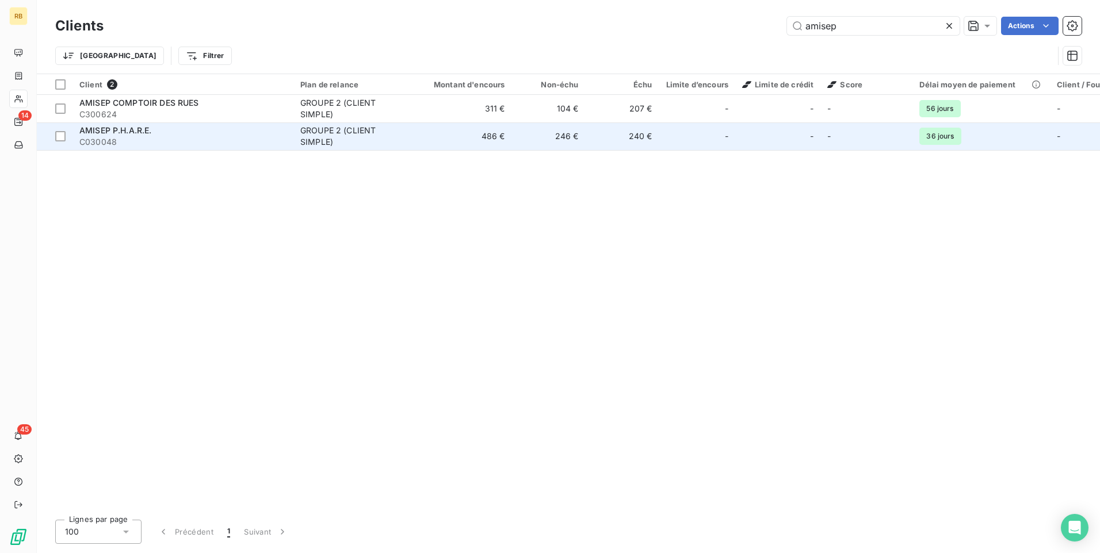
type input "amisep"
click at [144, 142] on span "C030048" at bounding box center [182, 142] width 207 height 12
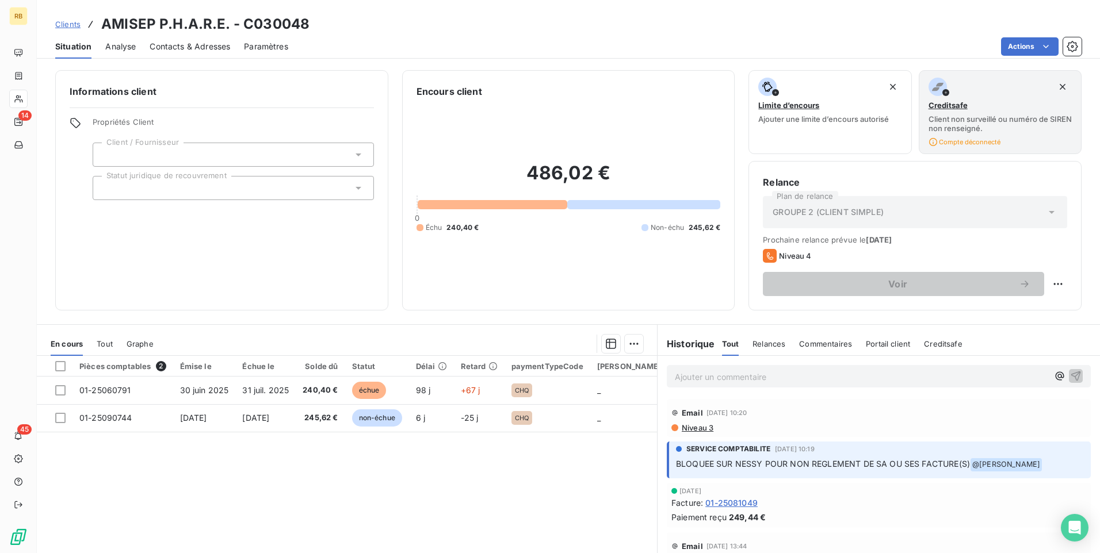
click at [741, 506] on span "01-25081049" at bounding box center [731, 503] width 52 height 12
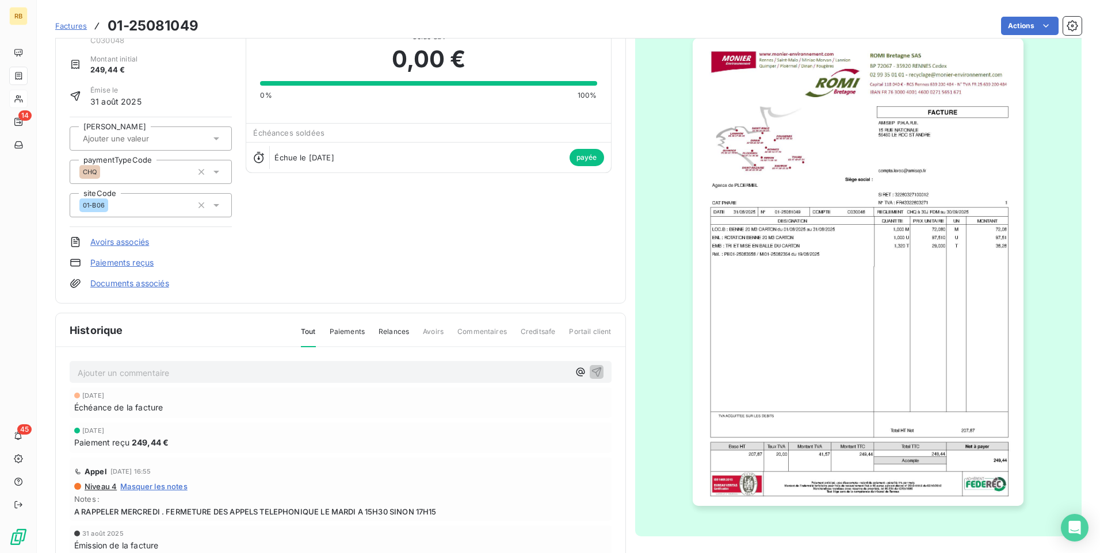
scroll to position [26, 0]
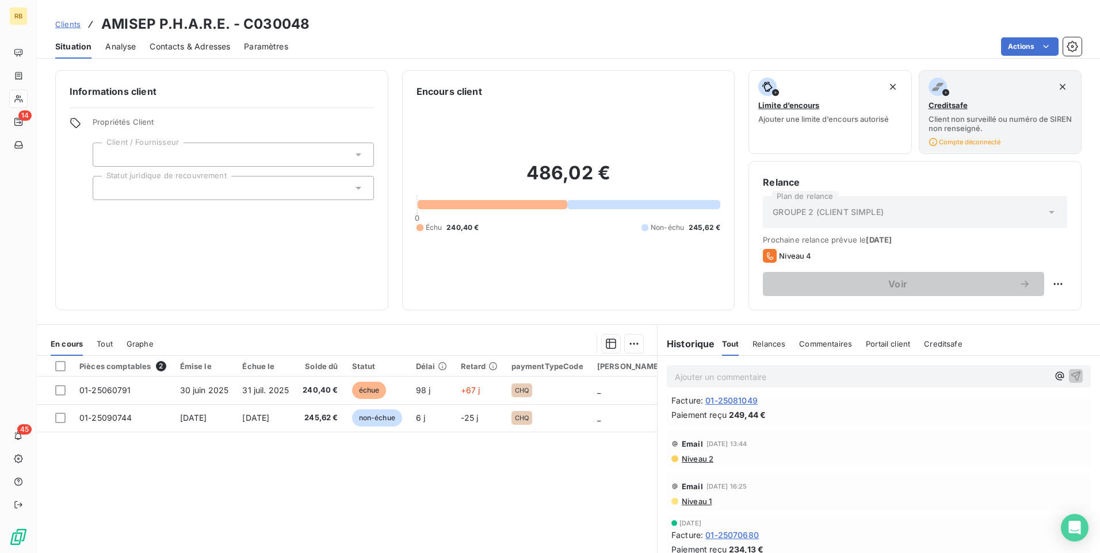
scroll to position [115, 0]
click at [711, 402] on span "Paiement reçu" at bounding box center [698, 402] width 55 height 12
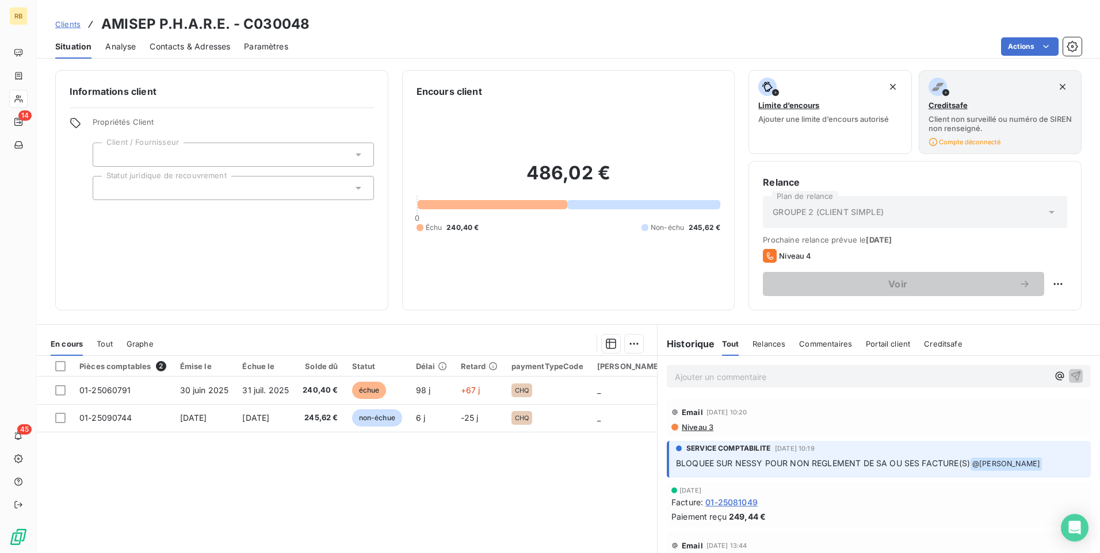
scroll to position [0, 0]
click at [724, 502] on span "01-25081049" at bounding box center [731, 503] width 52 height 12
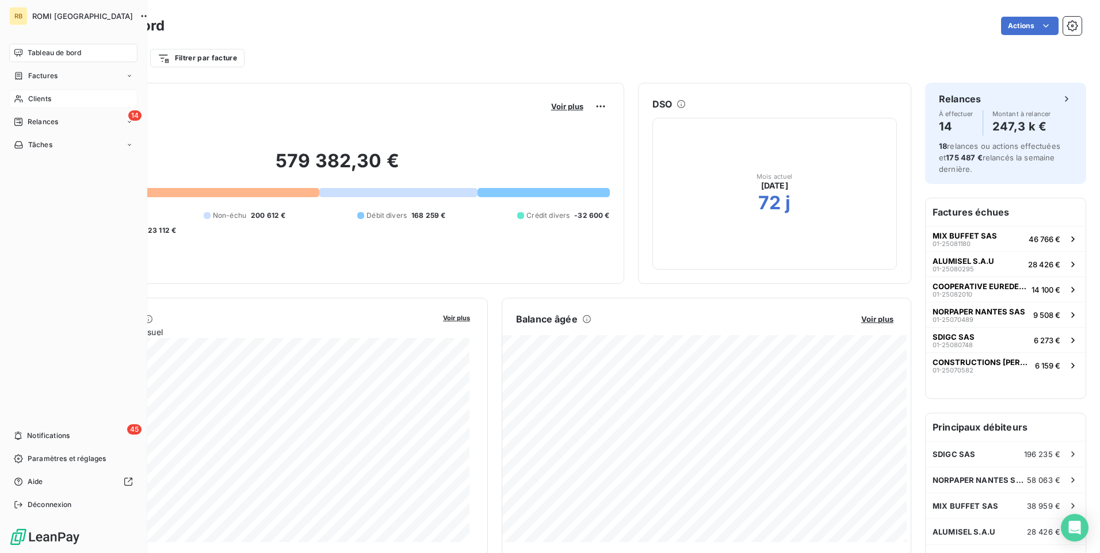
click at [22, 97] on icon at bounding box center [19, 98] width 10 height 9
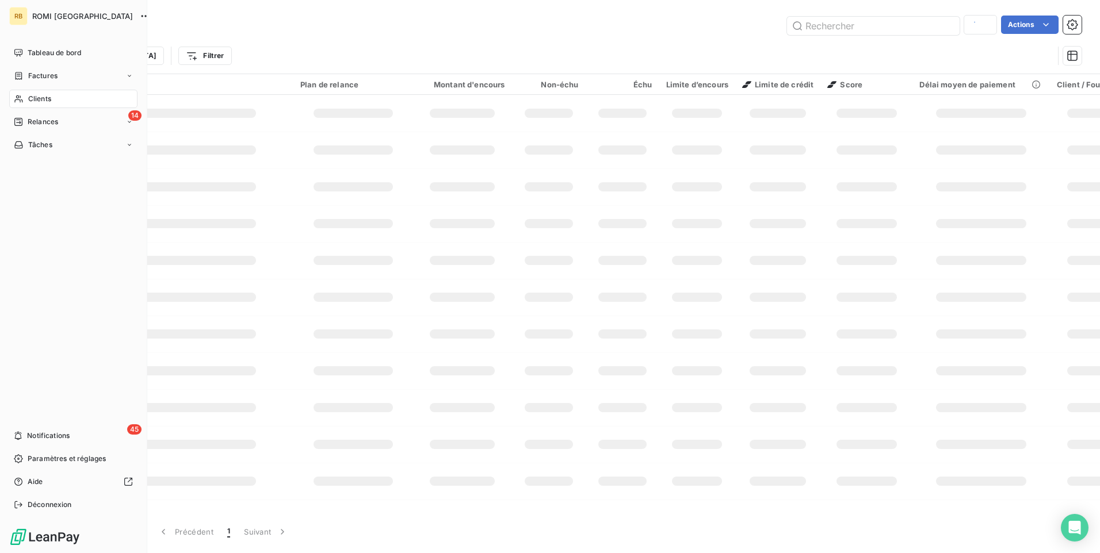
click at [45, 97] on span "Clients" at bounding box center [39, 99] width 23 height 10
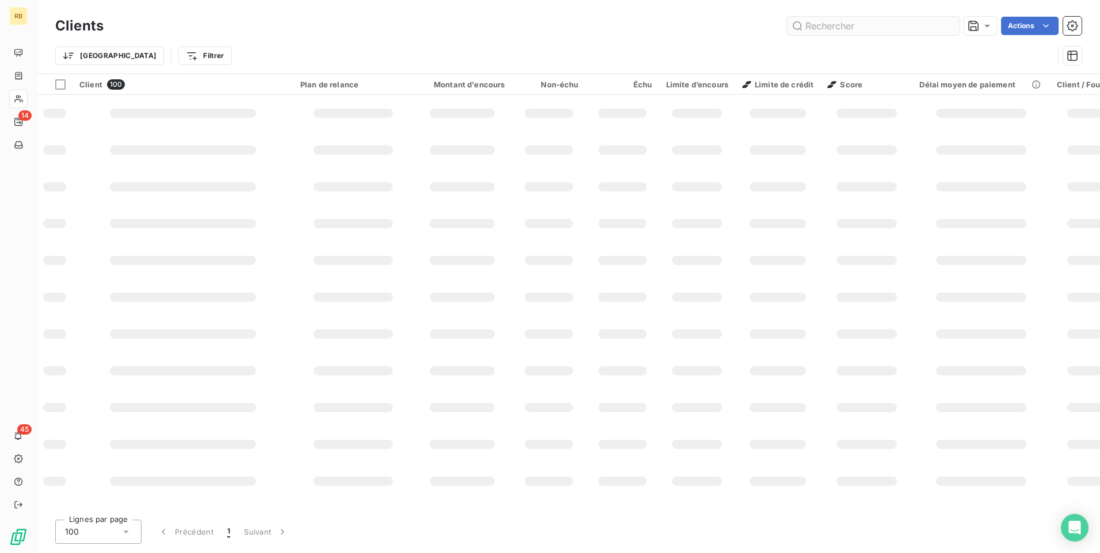
click at [827, 28] on input "text" at bounding box center [873, 26] width 173 height 18
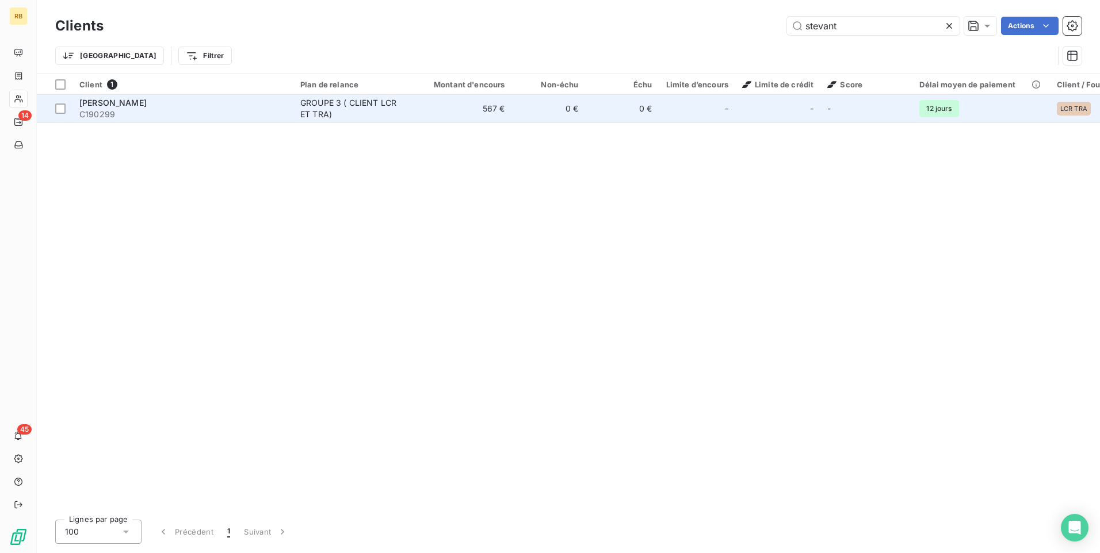
type input "stevant"
click at [209, 109] on span "C190299" at bounding box center [182, 115] width 207 height 12
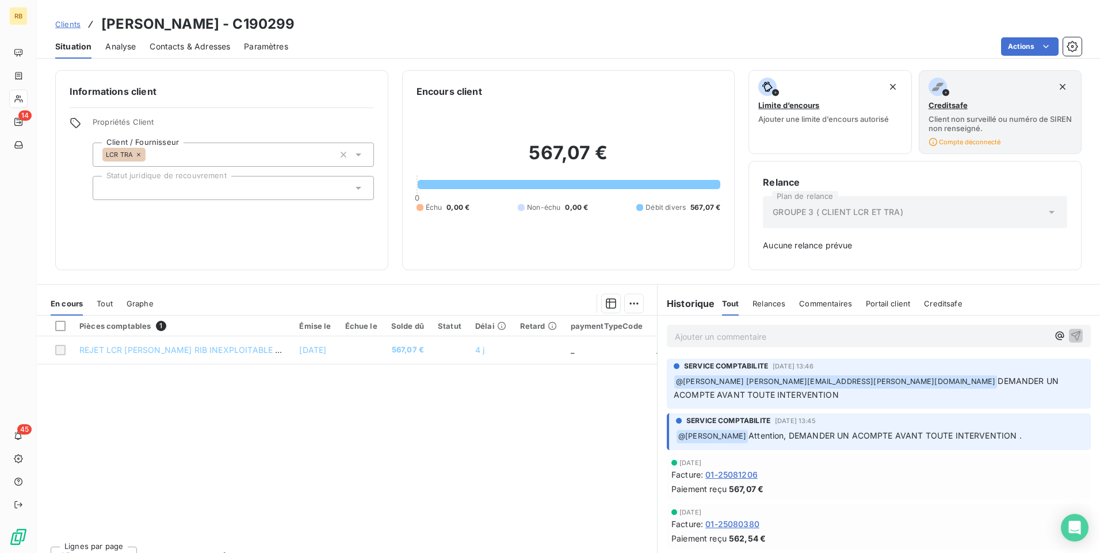
scroll to position [58, 0]
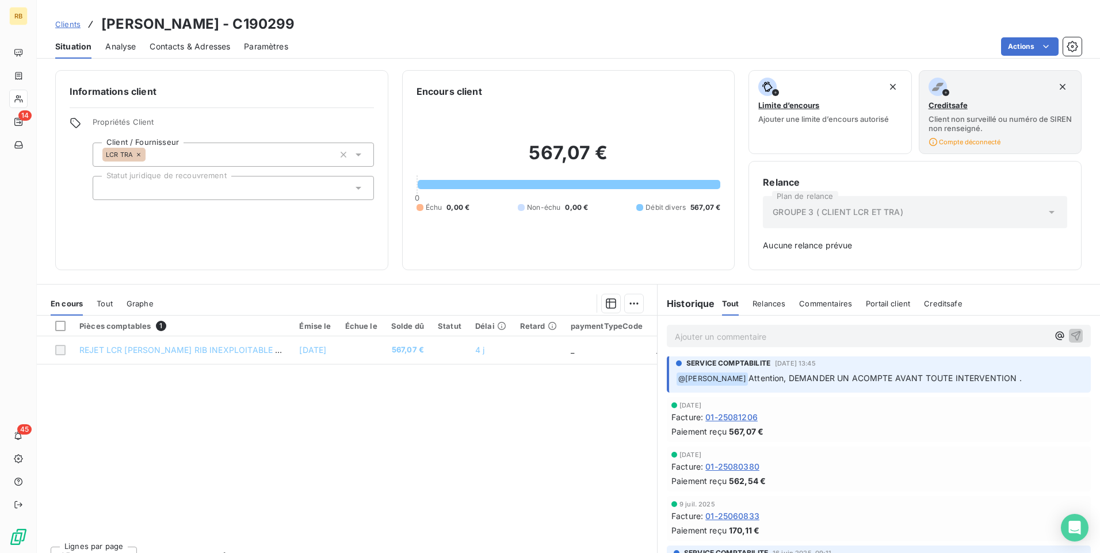
click at [712, 420] on span "01-25081206" at bounding box center [731, 417] width 52 height 12
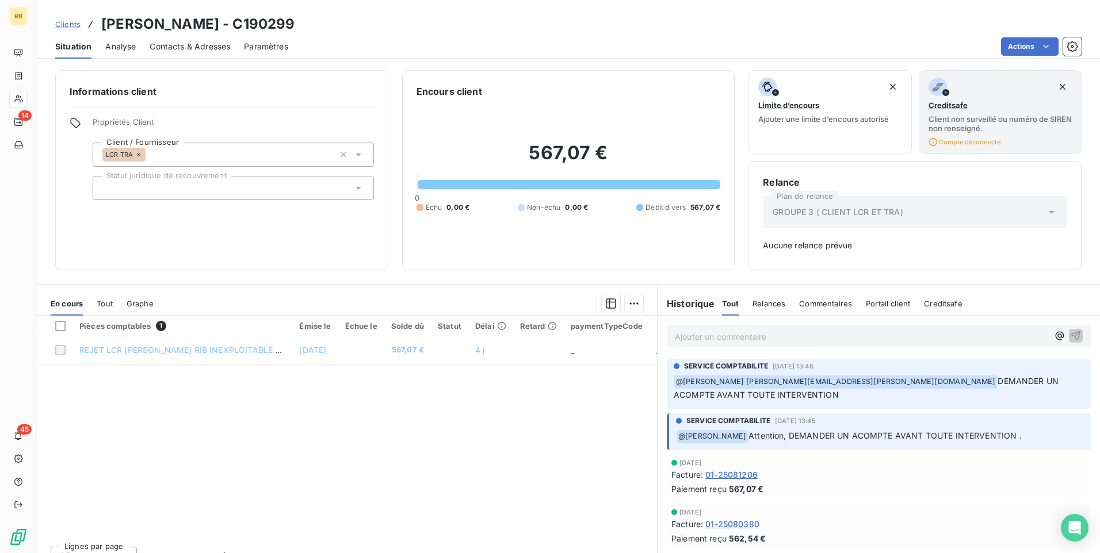
scroll to position [58, 0]
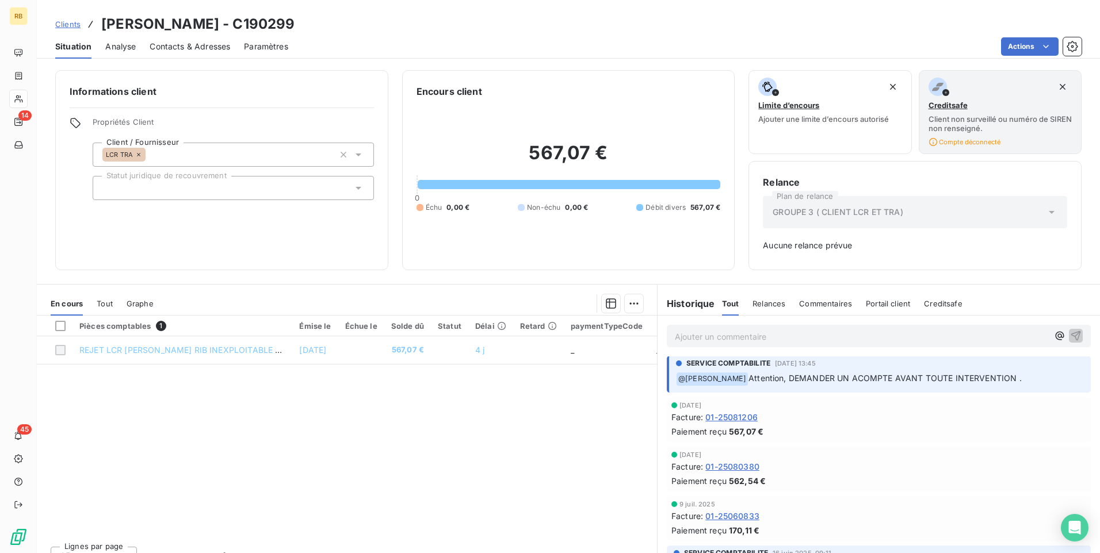
click at [721, 417] on span "01-25081206" at bounding box center [731, 417] width 52 height 12
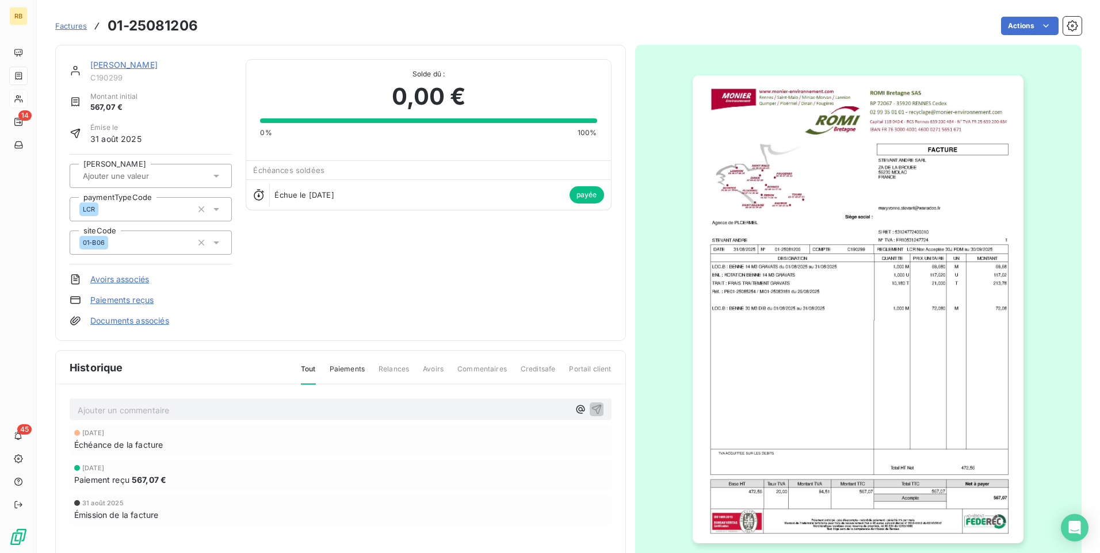
click at [721, 417] on img "button" at bounding box center [858, 309] width 331 height 468
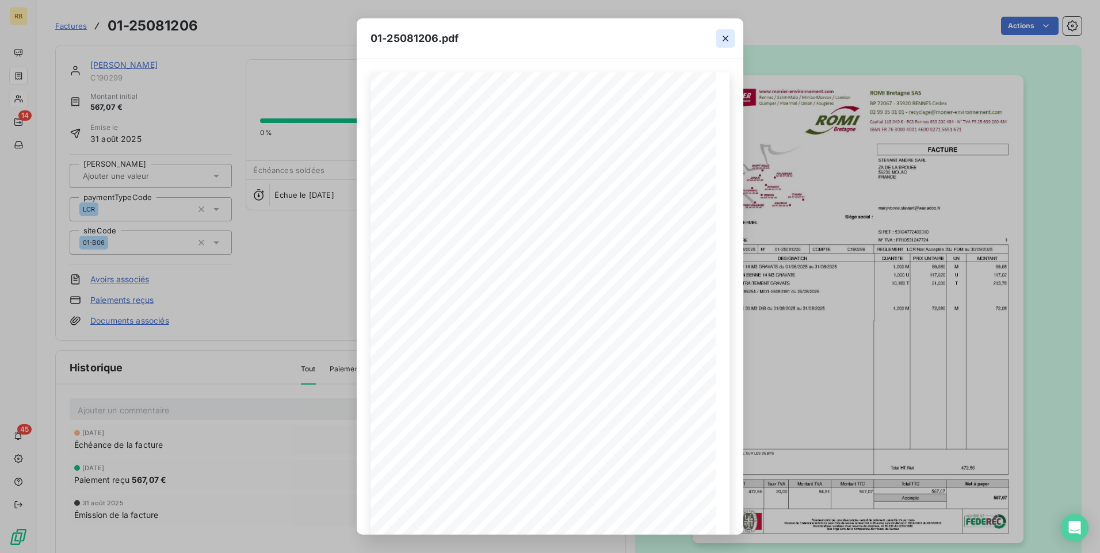
click at [724, 37] on icon "button" at bounding box center [726, 39] width 6 height 6
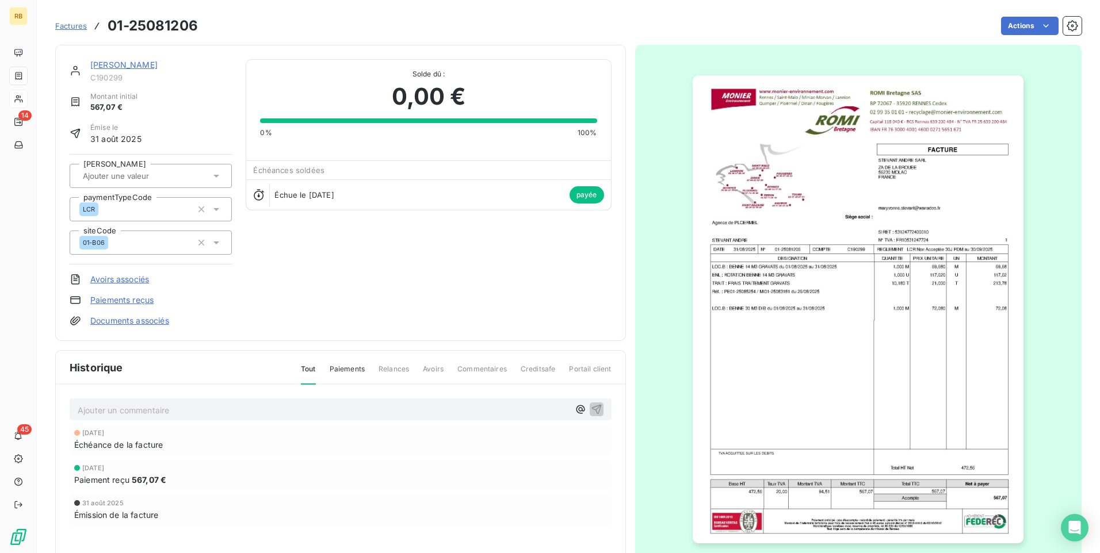
click at [891, 290] on img "button" at bounding box center [858, 309] width 331 height 468
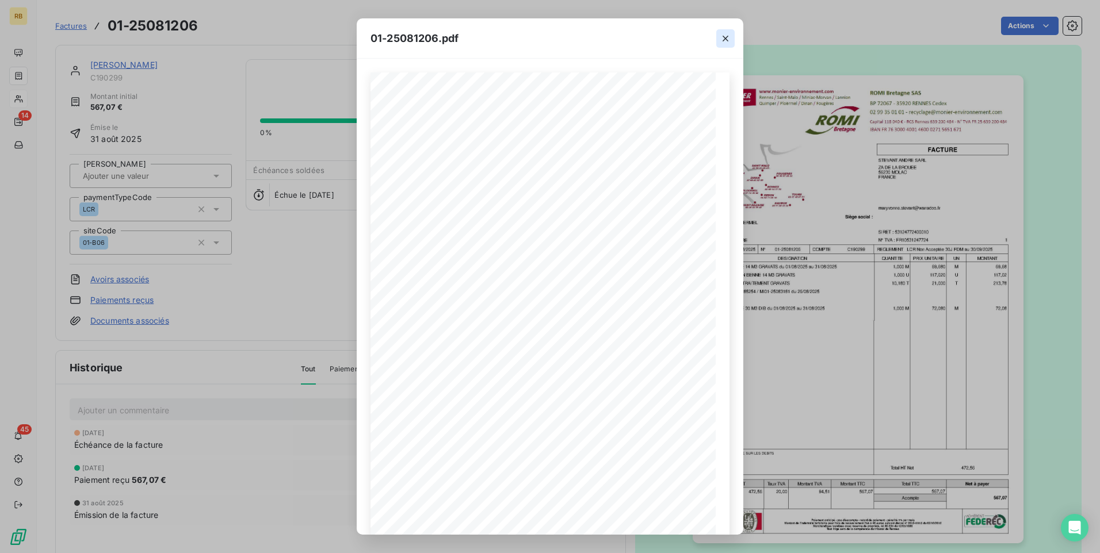
click at [726, 36] on icon "button" at bounding box center [726, 39] width 12 height 12
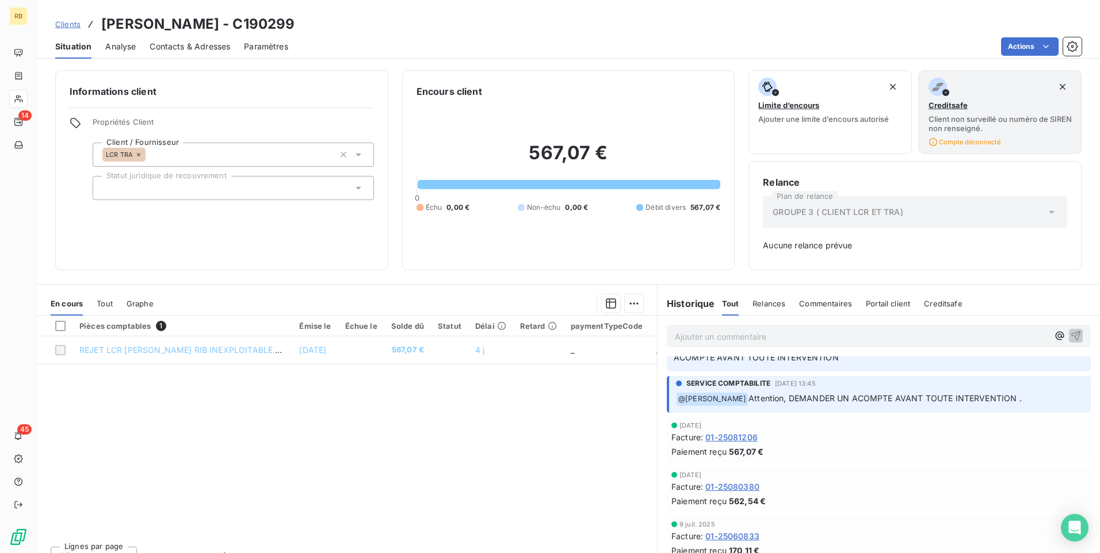
scroll to position [58, 0]
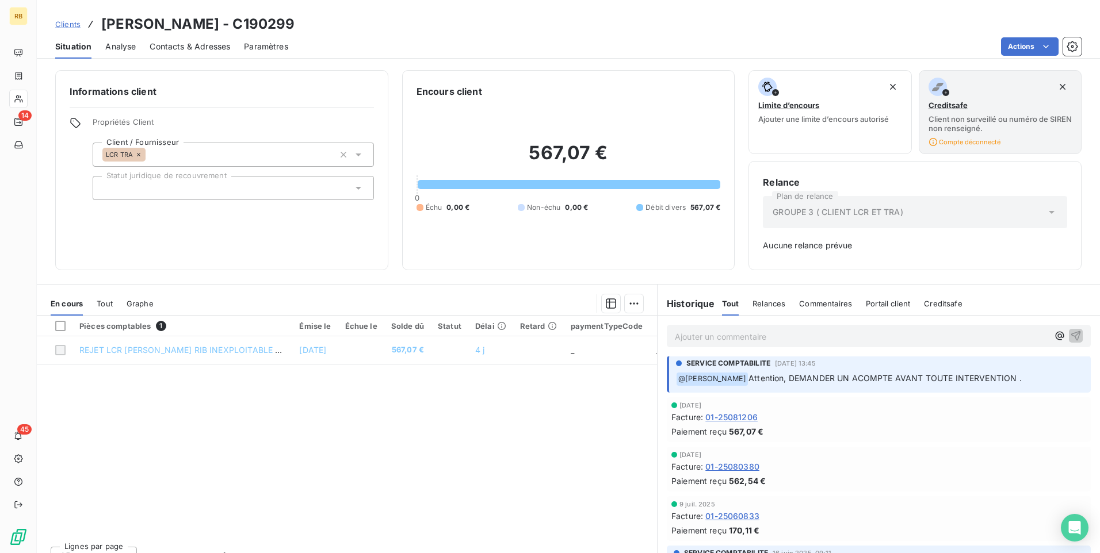
click at [792, 421] on div "Facture : 01-25081206" at bounding box center [878, 417] width 415 height 12
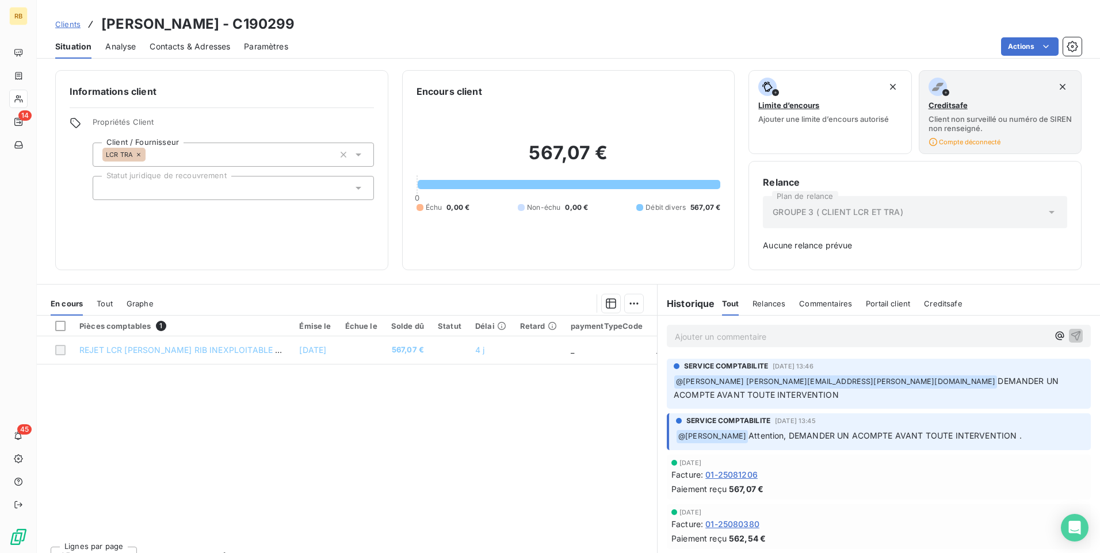
click at [513, 399] on div "Pièces comptables 1 Émise le Échue le Solde dû Statut Délai Retard paymentTypeC…" at bounding box center [347, 426] width 620 height 221
click at [724, 477] on span "01-25081206" at bounding box center [731, 475] width 52 height 12
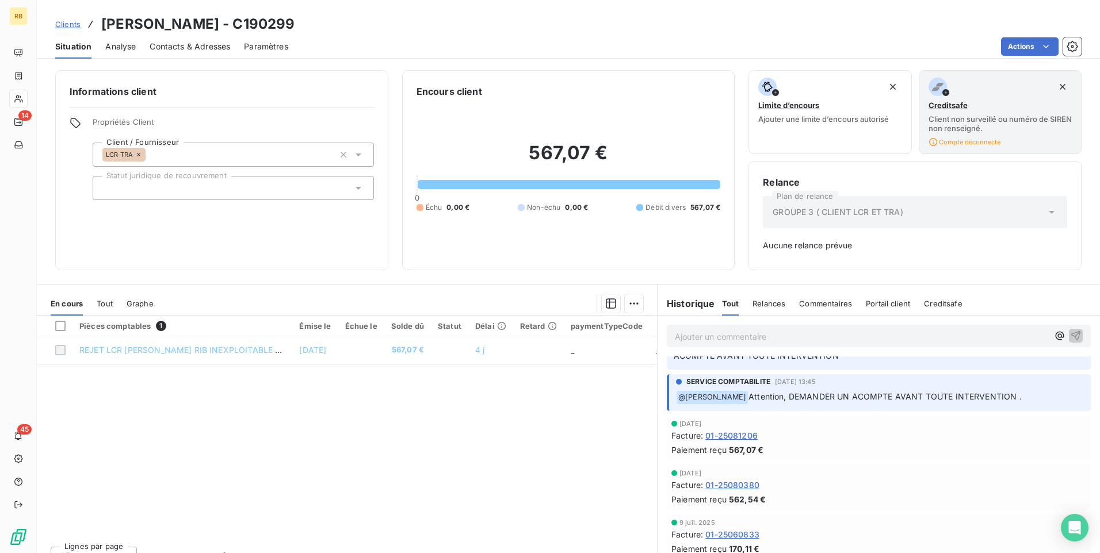
scroll to position [58, 0]
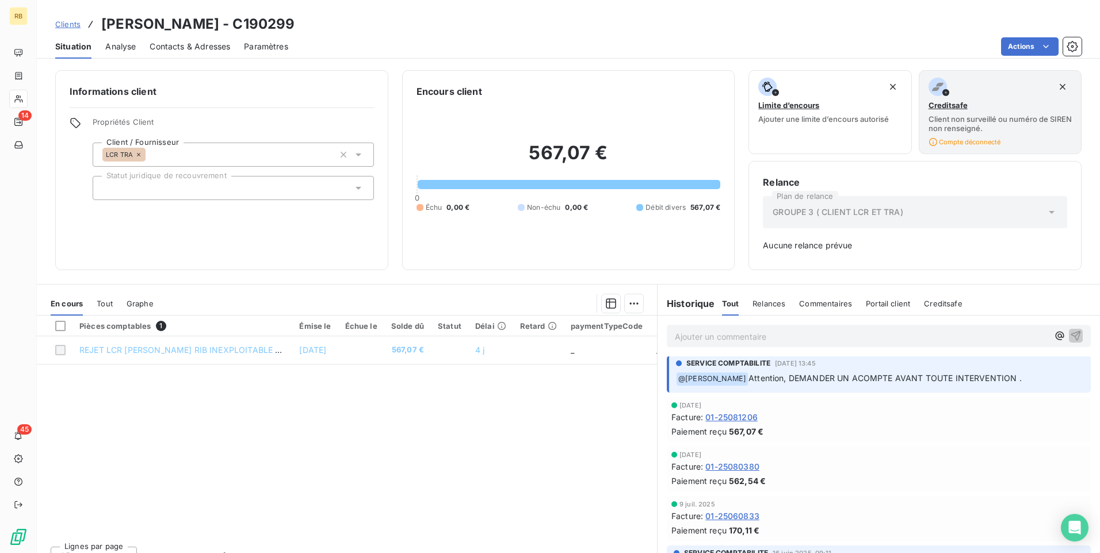
click at [758, 435] on span "567,07 €" at bounding box center [746, 432] width 35 height 12
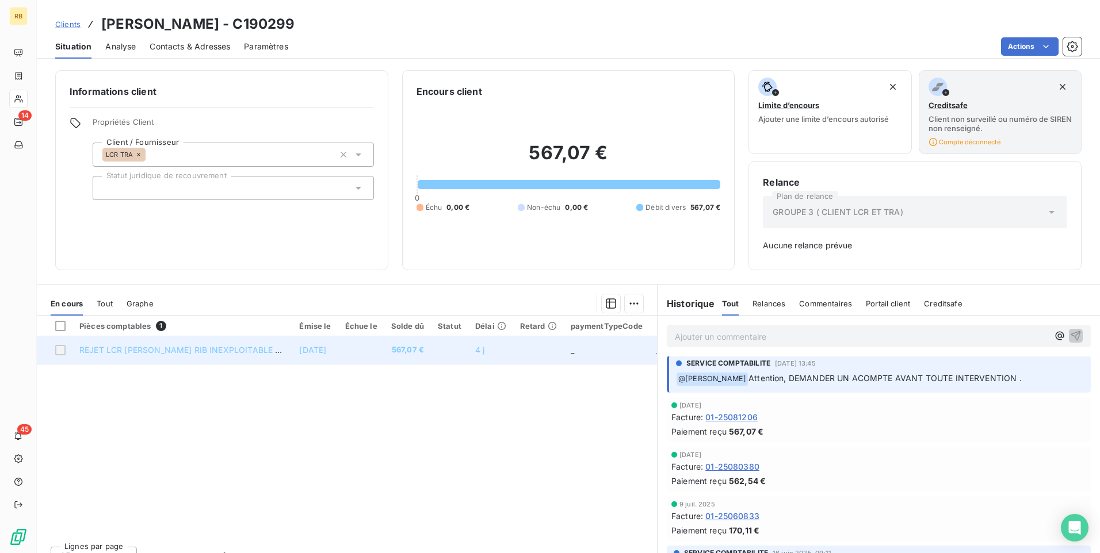
click at [164, 351] on span "REJET LCR STEVANT ANDRE RIB INEXPLOITABLE 01-25081206" at bounding box center [203, 350] width 248 height 10
drag, startPoint x: 164, startPoint y: 351, endPoint x: 297, endPoint y: 346, distance: 133.6
click at [297, 346] on td "[DATE]" at bounding box center [314, 351] width 45 height 28
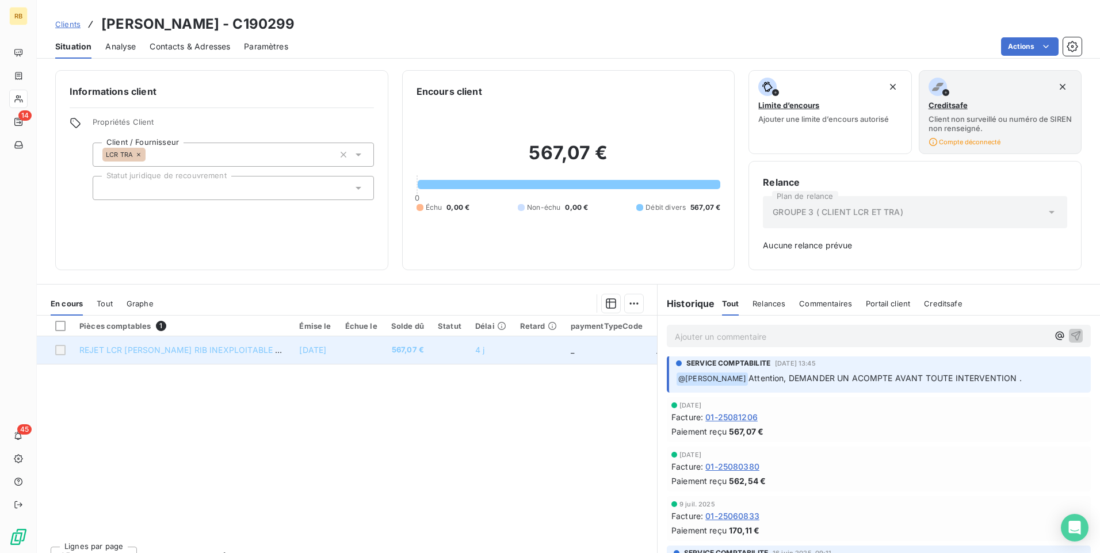
click at [60, 349] on div at bounding box center [60, 350] width 10 height 10
click at [174, 352] on span "REJET LCR STEVANT ANDRE RIB INEXPLOITABLE 01-25081206" at bounding box center [203, 350] width 248 height 10
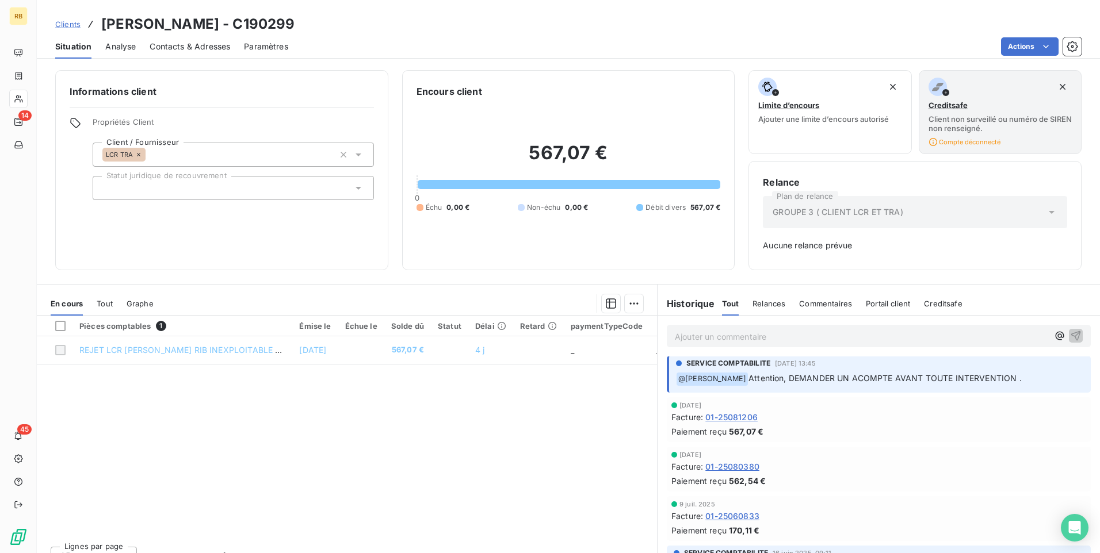
click at [481, 405] on div "Pièces comptables 1 Émise le Échue le Solde dû Statut Délai Retard paymentTypeC…" at bounding box center [347, 426] width 620 height 221
